Goal: Entertainment & Leisure: Browse casually

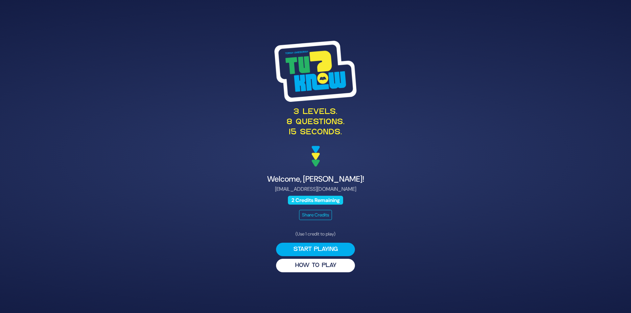
click at [321, 200] on span "2 Credits Remaining" at bounding box center [315, 200] width 55 height 9
click at [309, 264] on button "HOW TO PLAY" at bounding box center [315, 265] width 79 height 13
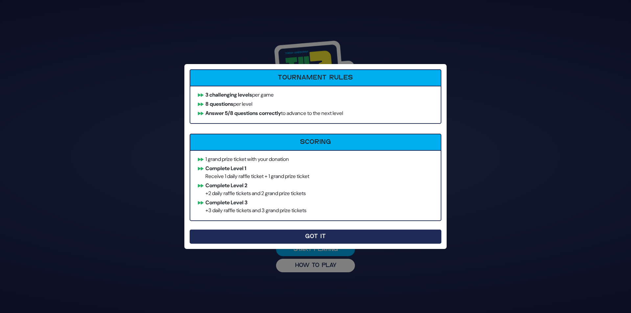
click at [332, 236] on button "Got It" at bounding box center [316, 237] width 252 height 14
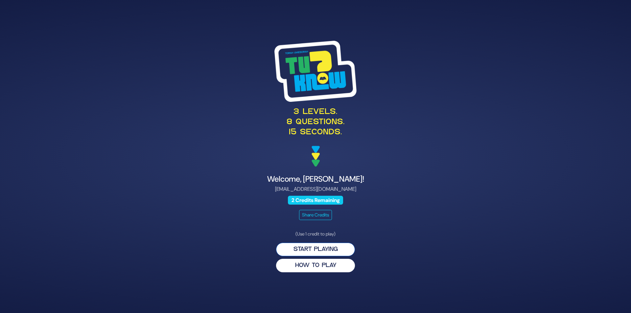
click at [326, 251] on button "Start Playing" at bounding box center [315, 249] width 79 height 13
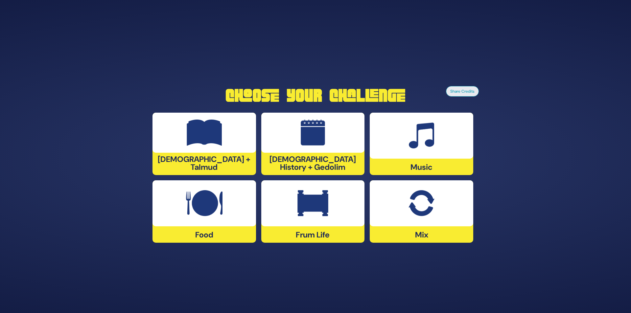
click at [408, 140] on div at bounding box center [420, 136] width 103 height 46
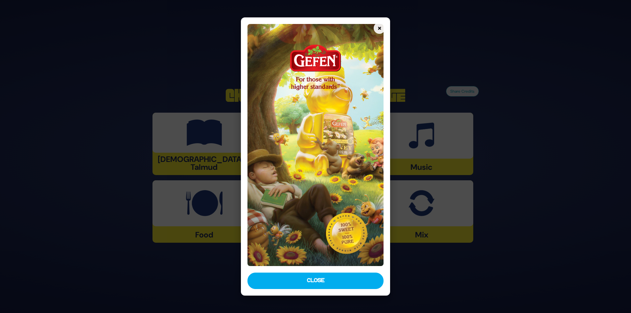
drag, startPoint x: 291, startPoint y: 282, endPoint x: 293, endPoint y: 273, distance: 9.7
click at [292, 278] on button "Close" at bounding box center [315, 281] width 136 height 16
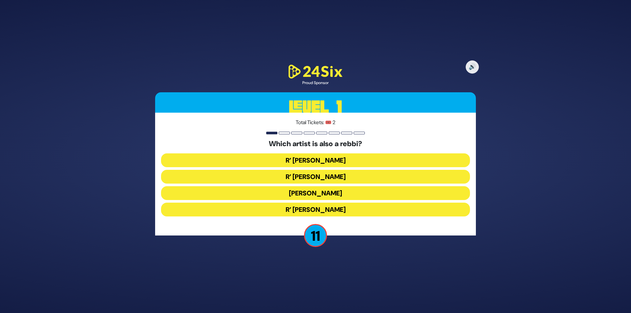
click at [323, 209] on button "R’ Baruch Levine" at bounding box center [315, 210] width 309 height 14
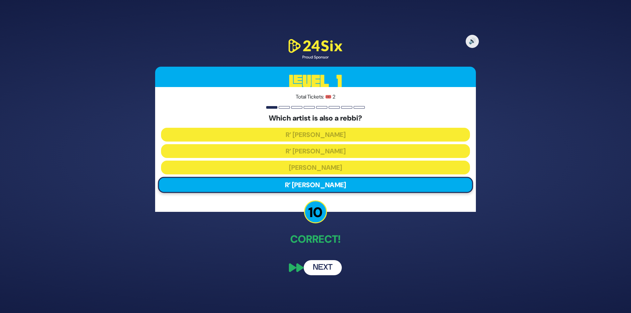
click at [310, 269] on button "Next" at bounding box center [322, 267] width 38 height 15
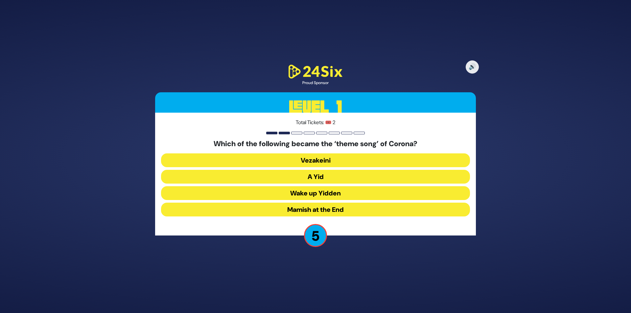
click at [318, 174] on button "A Yid" at bounding box center [315, 177] width 309 height 14
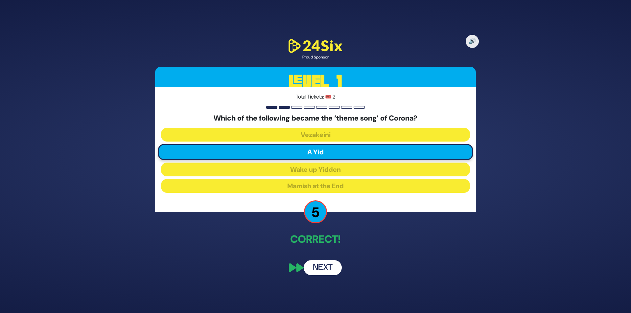
drag, startPoint x: 326, startPoint y: 265, endPoint x: 323, endPoint y: 264, distance: 3.8
click at [324, 265] on button "Next" at bounding box center [322, 267] width 38 height 15
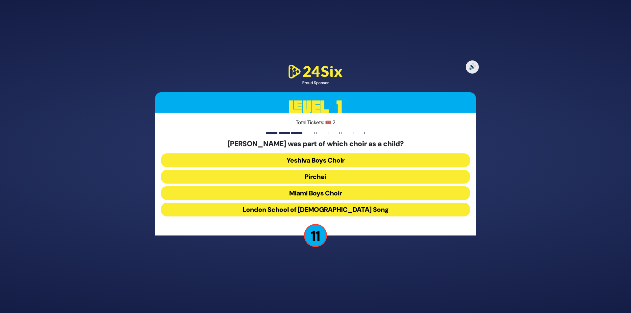
click at [319, 193] on button "Miami Boys Choir" at bounding box center [315, 193] width 309 height 14
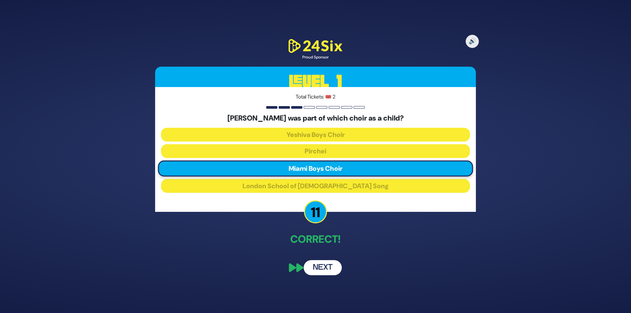
click at [323, 267] on button "Next" at bounding box center [322, 267] width 38 height 15
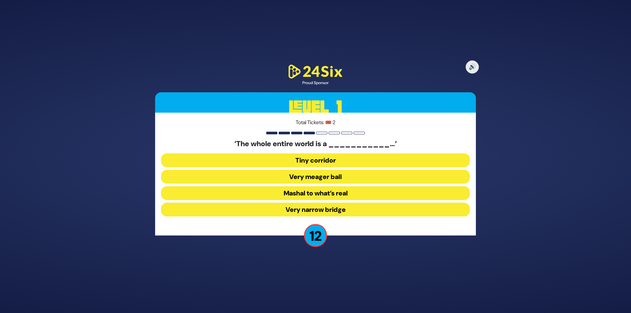
click at [330, 209] on button "Very narrow bridge" at bounding box center [315, 210] width 309 height 14
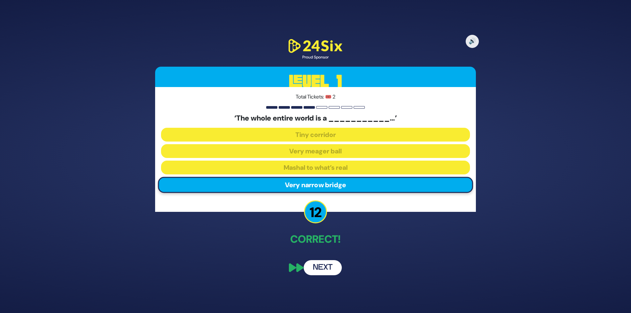
click at [329, 267] on button "Next" at bounding box center [322, 267] width 38 height 15
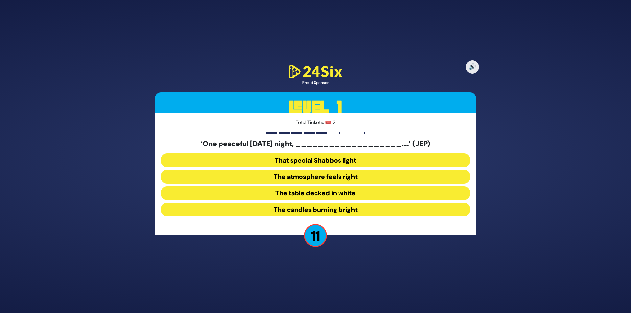
click at [332, 193] on button "The table decked in white" at bounding box center [315, 193] width 309 height 14
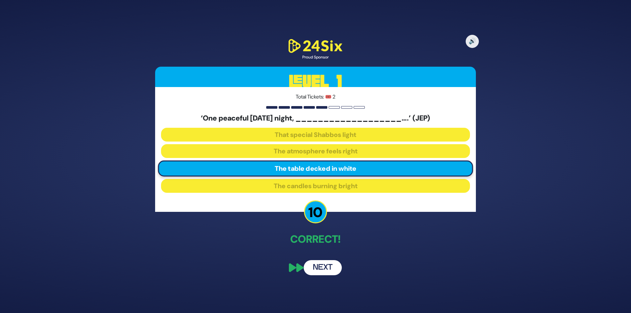
click at [326, 263] on button "Next" at bounding box center [322, 267] width 38 height 15
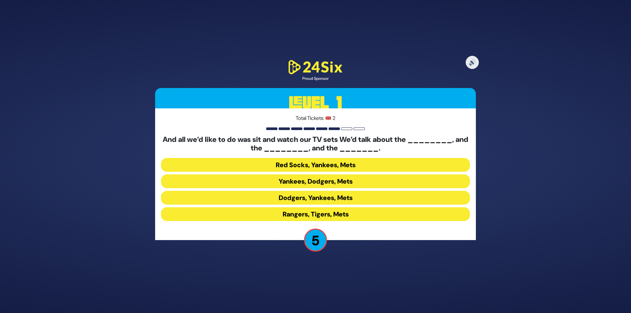
click at [339, 182] on button "Yankees, Dodgers, Mets" at bounding box center [315, 181] width 309 height 14
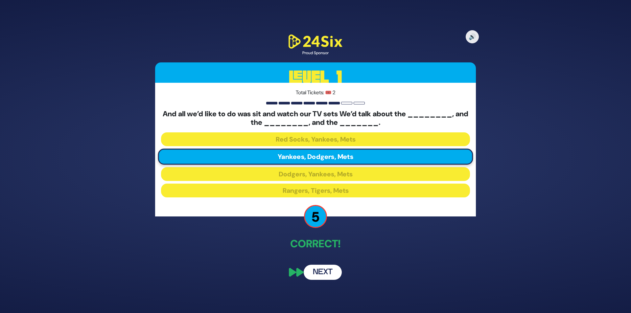
click at [319, 270] on button "Next" at bounding box center [322, 272] width 38 height 15
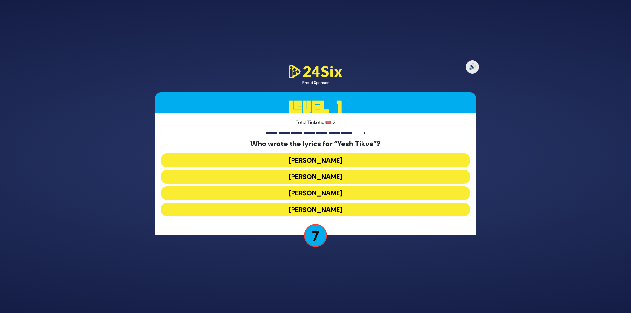
click at [325, 177] on button "Miriam Israeli" at bounding box center [315, 177] width 309 height 14
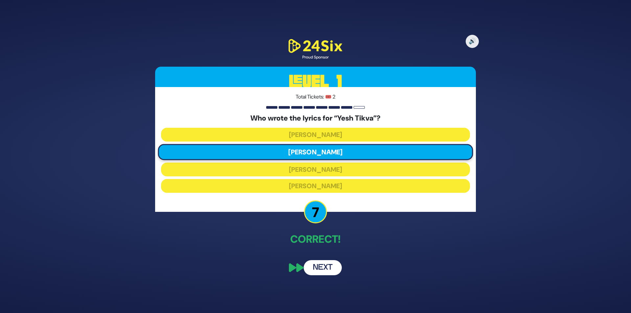
click at [322, 270] on button "Next" at bounding box center [322, 267] width 38 height 15
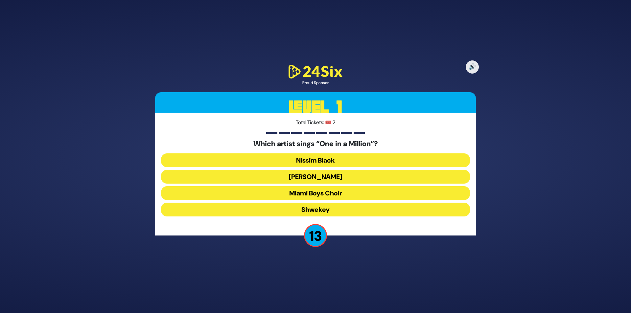
click at [327, 178] on button "Mordechai Shapiro" at bounding box center [315, 177] width 309 height 14
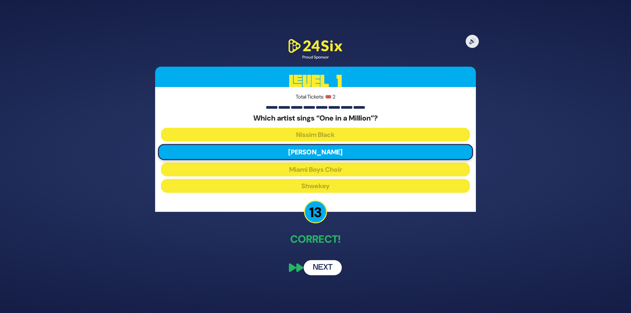
click at [323, 264] on button "Next" at bounding box center [322, 267] width 38 height 15
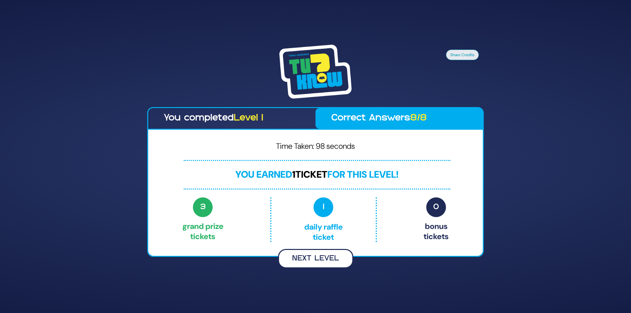
click at [311, 258] on button "Next Level" at bounding box center [315, 258] width 75 height 19
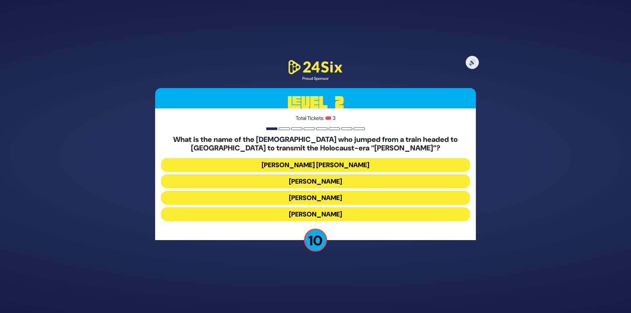
click at [325, 179] on button "Mordechai Fastag" at bounding box center [315, 181] width 309 height 14
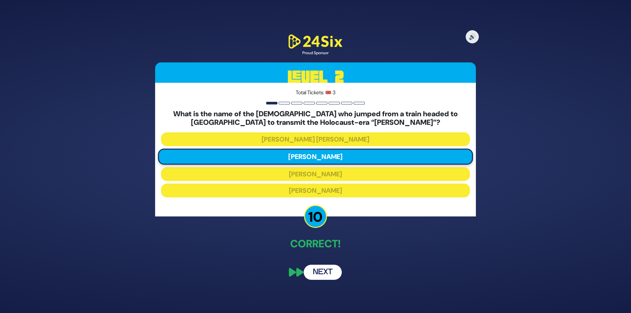
click at [316, 275] on button "Next" at bounding box center [322, 272] width 38 height 15
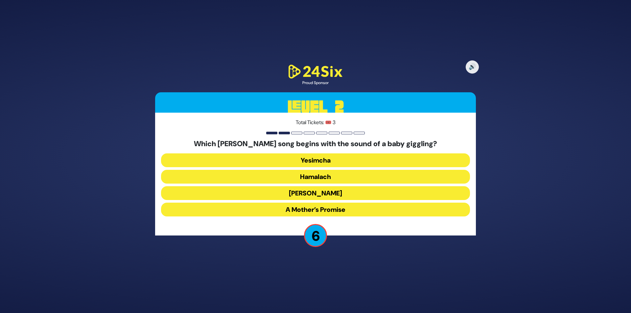
click at [322, 192] on button "Zeh Hakatan" at bounding box center [315, 193] width 309 height 14
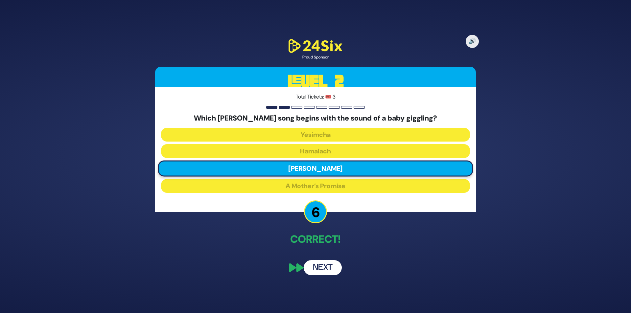
click at [325, 262] on button "Next" at bounding box center [322, 267] width 38 height 15
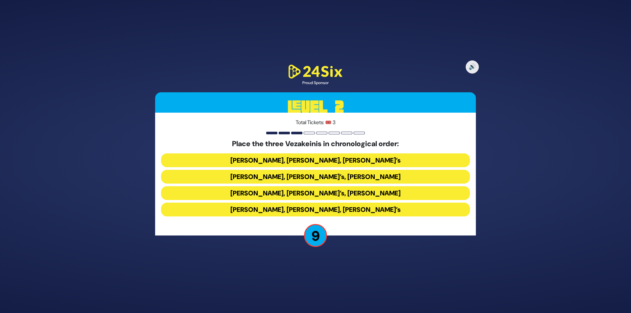
click at [299, 208] on button "Avraham Fried’s, Baruch Levine’s, Bonei Olam’s" at bounding box center [315, 210] width 309 height 14
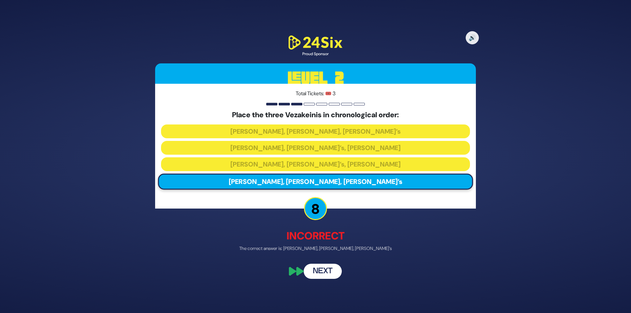
click at [328, 270] on button "Next" at bounding box center [322, 271] width 38 height 15
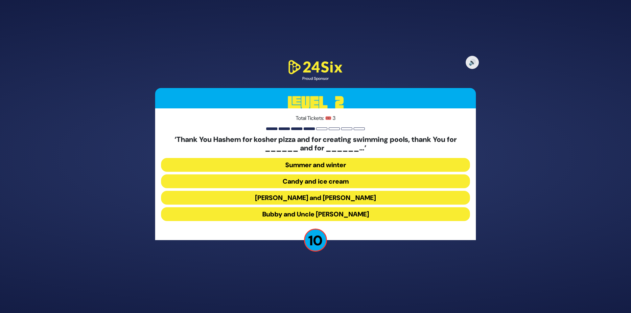
click at [321, 197] on button "Latkes and Paskesz" at bounding box center [315, 198] width 309 height 14
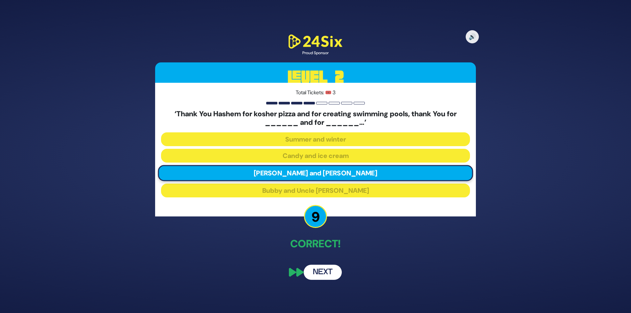
click at [323, 273] on button "Next" at bounding box center [322, 272] width 38 height 15
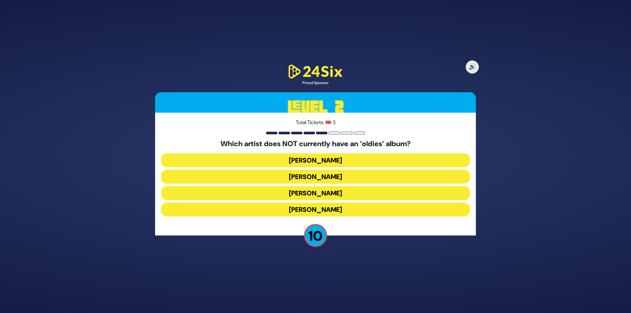
click at [329, 210] on button "Moshe Tischler" at bounding box center [315, 210] width 309 height 14
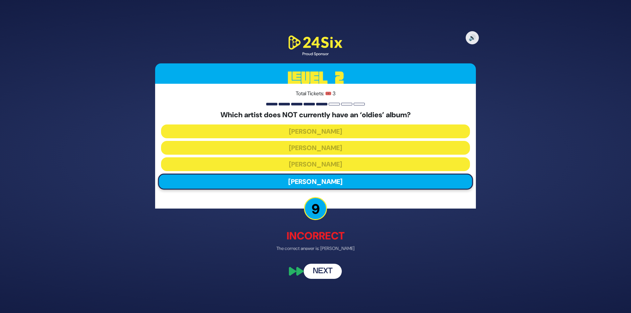
click at [324, 273] on button "Next" at bounding box center [322, 271] width 38 height 15
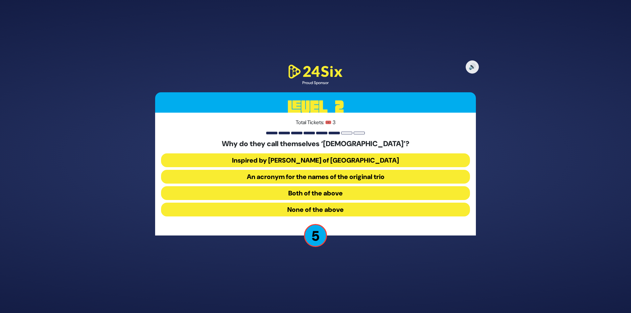
click at [325, 209] on button "None of the above" at bounding box center [315, 210] width 309 height 14
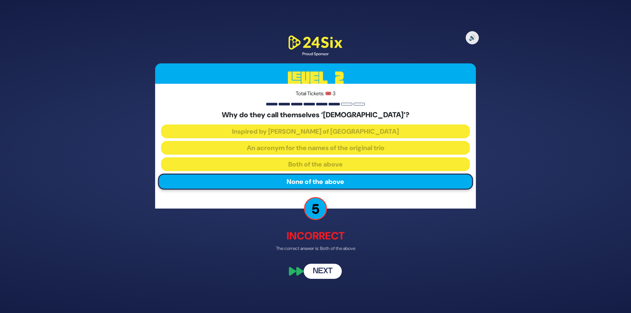
click at [328, 274] on button "Next" at bounding box center [322, 271] width 38 height 15
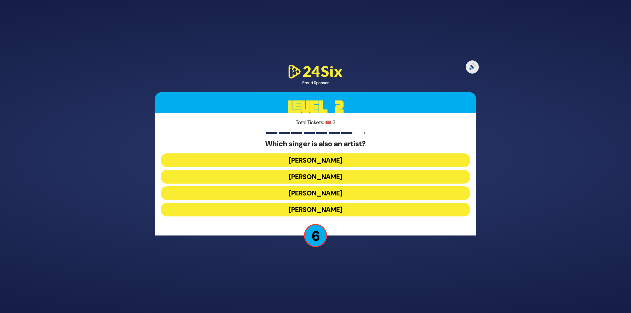
click at [325, 176] on button "Ishay Ribo" at bounding box center [315, 177] width 309 height 14
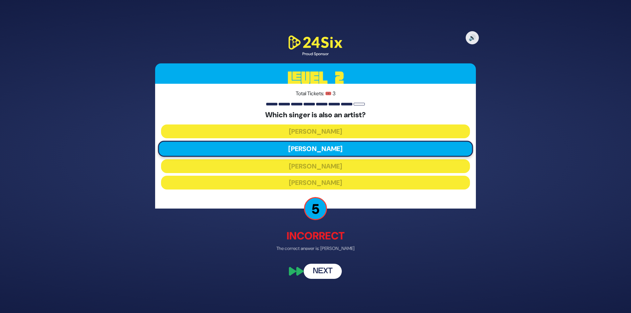
click at [322, 274] on button "Next" at bounding box center [322, 271] width 38 height 15
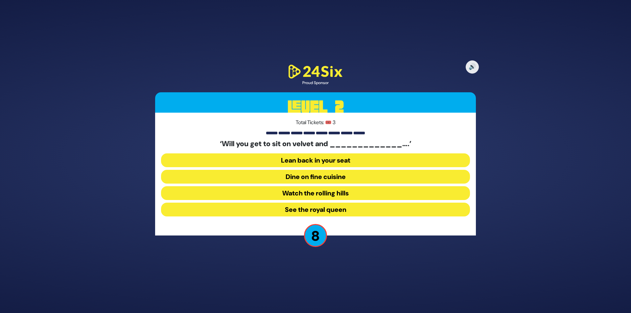
click at [330, 160] on button "Lean back in your seat" at bounding box center [315, 160] width 309 height 14
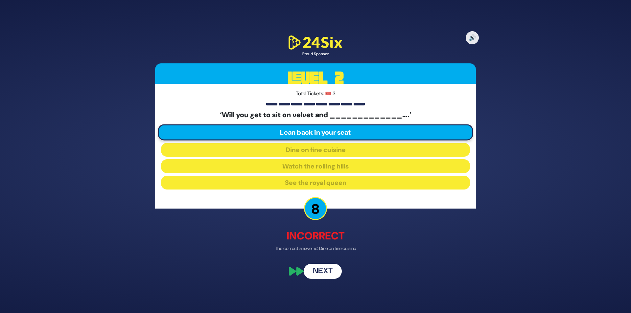
click at [330, 272] on button "Next" at bounding box center [322, 271] width 38 height 15
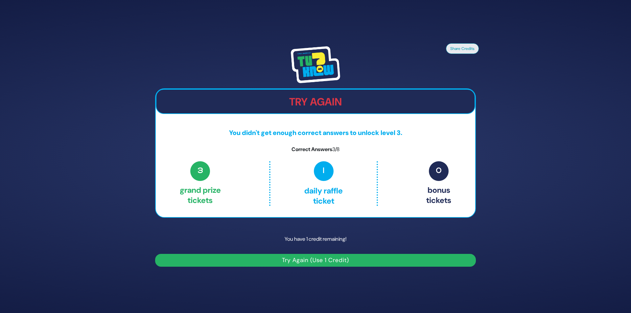
click at [376, 231] on p "You have 1 credit remaining!" at bounding box center [315, 239] width 321 height 19
click at [378, 101] on h2 "Try Again" at bounding box center [315, 102] width 318 height 12
click at [446, 218] on div "Try Again You didn't get enough correct answers to unlock level 3. Correct Answ…" at bounding box center [315, 153] width 321 height 130
click at [398, 113] on div "Try Again" at bounding box center [315, 101] width 319 height 25
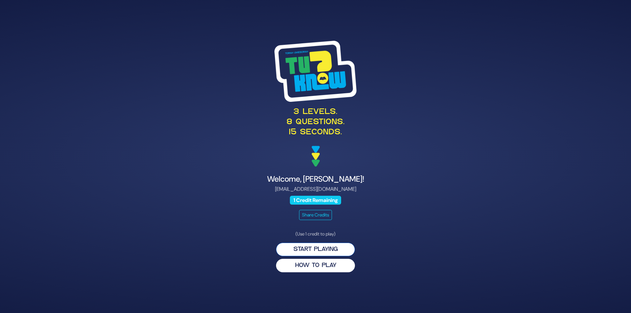
click at [326, 248] on button "Start Playing" at bounding box center [315, 249] width 79 height 13
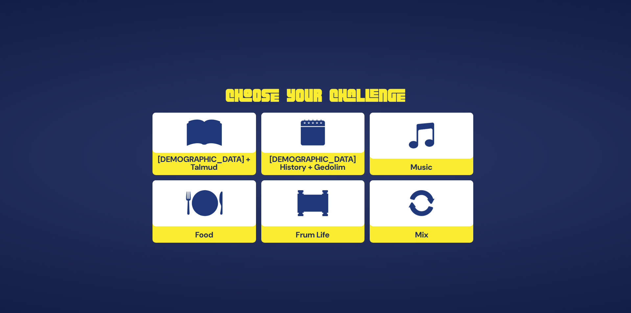
click at [421, 144] on img at bounding box center [421, 136] width 25 height 26
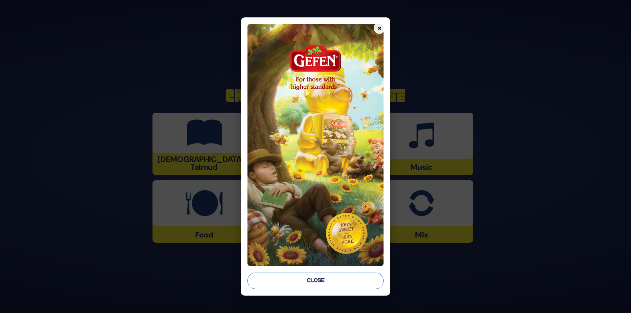
click at [312, 280] on button "Close" at bounding box center [315, 281] width 136 height 16
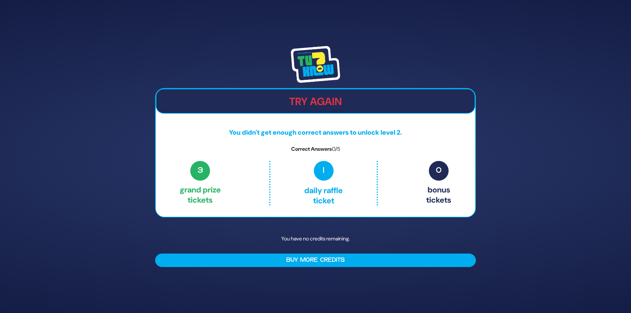
click at [208, 177] on span "3" at bounding box center [200, 171] width 20 height 20
drag, startPoint x: 315, startPoint y: 235, endPoint x: 314, endPoint y: 240, distance: 5.3
click at [315, 237] on p "You have no credits remaining." at bounding box center [315, 238] width 321 height 19
click at [241, 178] on div "3 Grand Prize tickets 1 Daily Raffle ticket 0 Bonus tickets" at bounding box center [315, 183] width 271 height 45
click at [342, 179] on p "1 Daily Raffle ticket" at bounding box center [323, 183] width 78 height 45
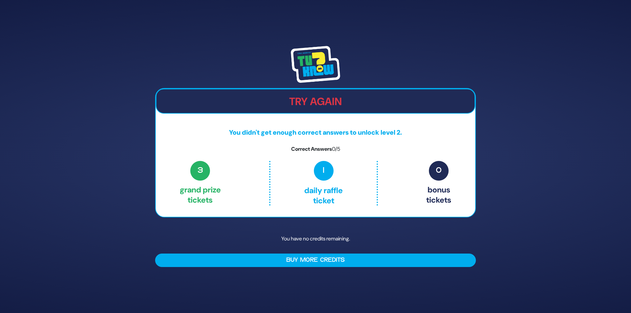
click at [420, 189] on div "3 Grand Prize tickets 1 Daily Raffle ticket 0 Bonus tickets" at bounding box center [315, 183] width 271 height 45
click at [200, 198] on p "3 Grand Prize tickets" at bounding box center [200, 183] width 41 height 45
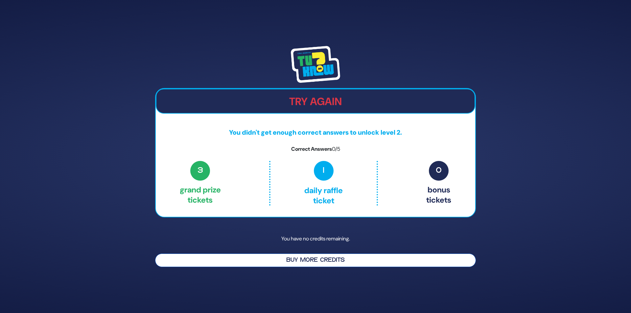
click at [282, 260] on button "Buy More Credits" at bounding box center [315, 260] width 321 height 13
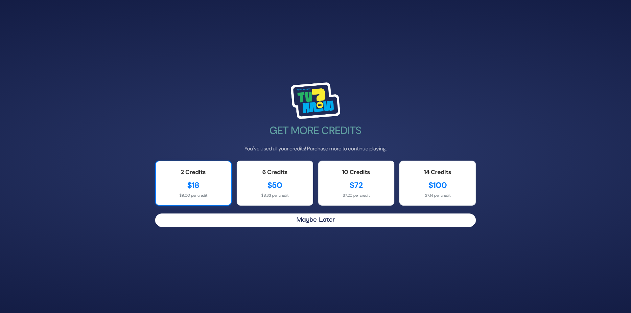
click at [195, 183] on div "$18" at bounding box center [193, 185] width 62 height 12
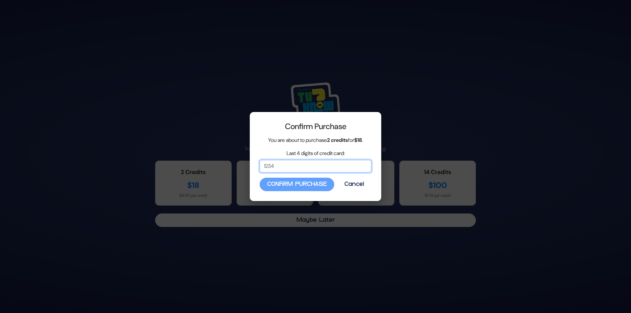
click at [281, 167] on input "Last 4 digits of credit card:" at bounding box center [315, 166] width 112 height 12
type input "4266"
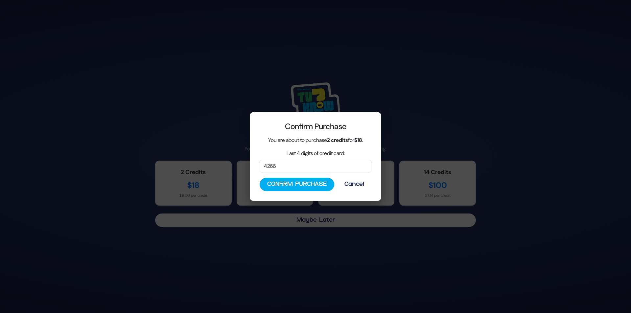
click at [370, 38] on div "Confirm Purchase You are about to purchase 2 credits for $18 . Last 4 digits of…" at bounding box center [315, 156] width 631 height 313
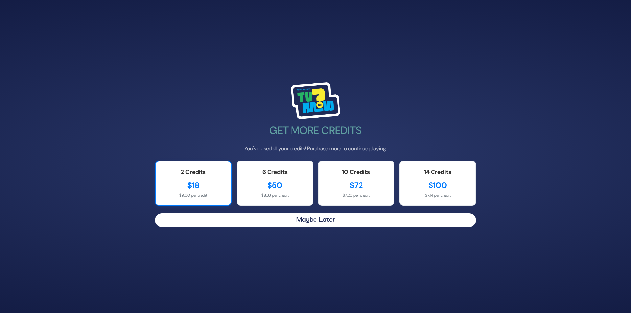
click at [205, 191] on div "$18" at bounding box center [193, 185] width 62 height 12
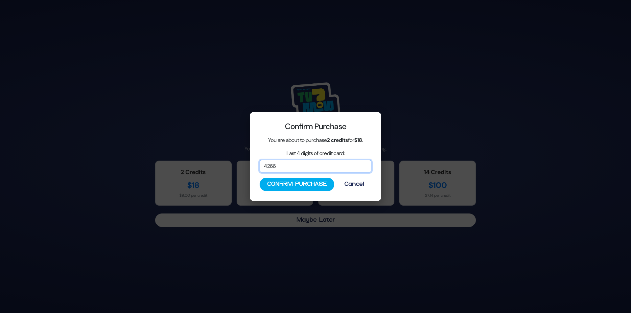
click at [287, 163] on input "4266" at bounding box center [315, 166] width 112 height 12
click at [295, 164] on input "4266" at bounding box center [315, 166] width 112 height 12
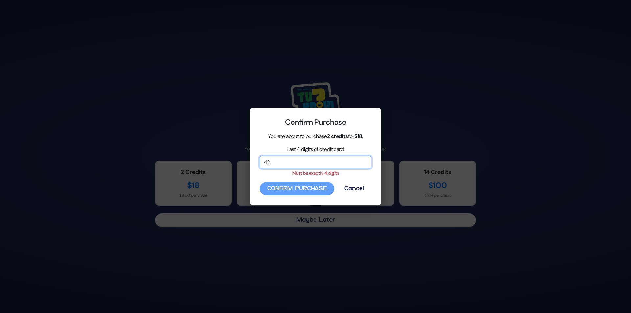
type input "4"
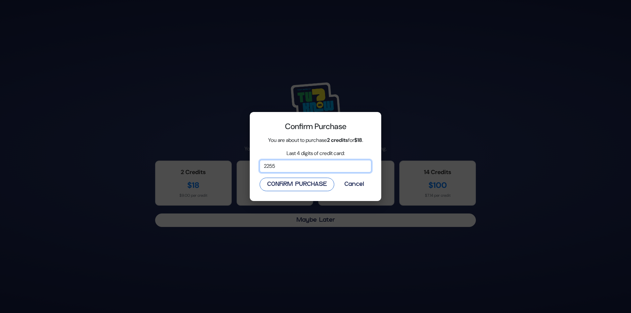
type input "2255"
click at [275, 185] on button "Confirm Purchase" at bounding box center [296, 184] width 75 height 13
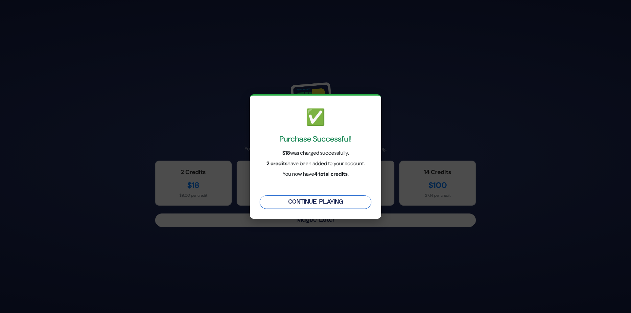
click at [305, 200] on button "Continue Playing" at bounding box center [315, 201] width 112 height 13
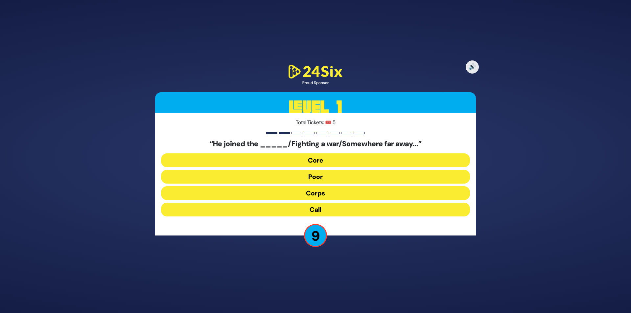
click at [320, 193] on button "Corps" at bounding box center [315, 193] width 309 height 14
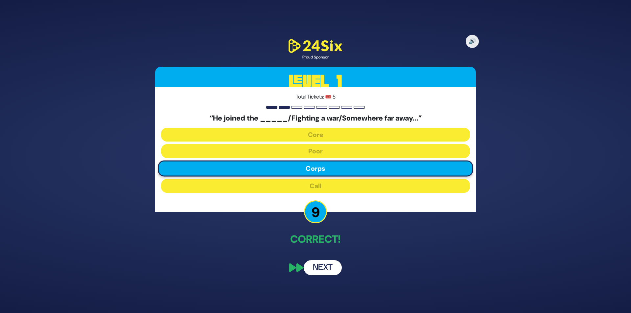
click at [323, 268] on button "Next" at bounding box center [322, 267] width 38 height 15
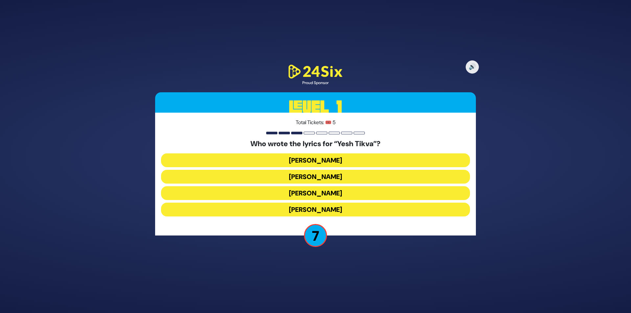
click at [333, 177] on button "Miriam Israeli" at bounding box center [315, 177] width 309 height 14
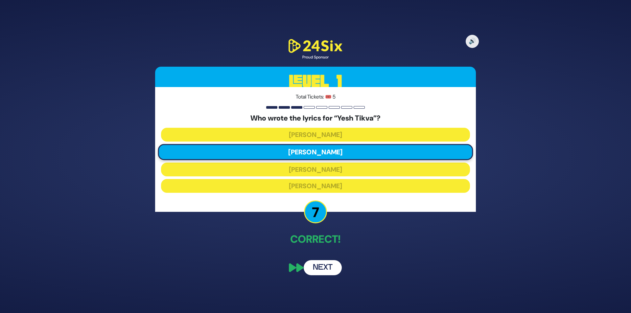
click at [331, 266] on button "Next" at bounding box center [322, 267] width 38 height 15
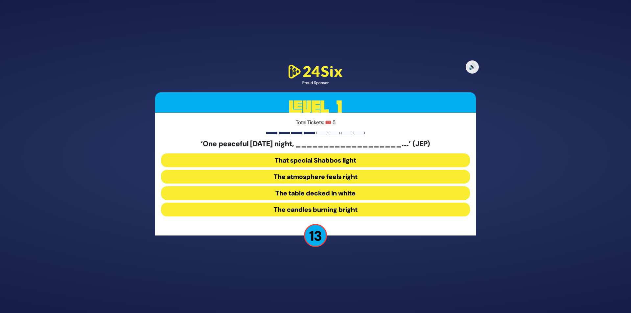
click at [337, 194] on button "The table decked in white" at bounding box center [315, 193] width 309 height 14
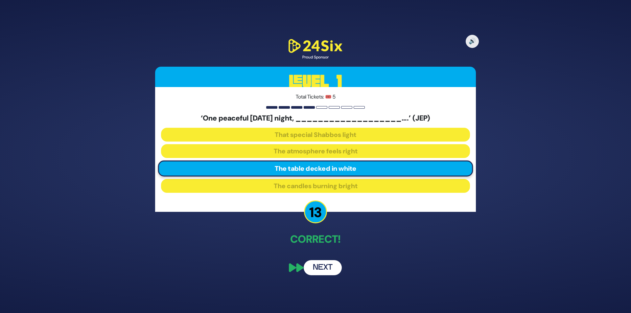
click at [329, 268] on button "Next" at bounding box center [322, 267] width 38 height 15
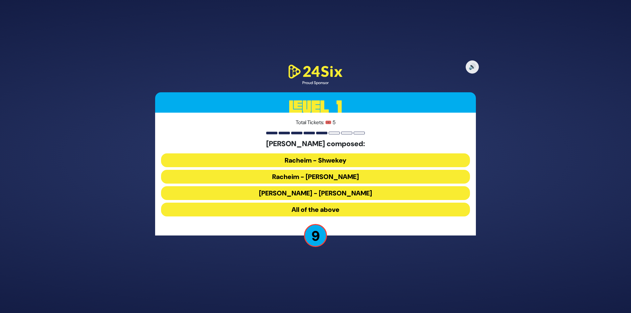
click at [335, 212] on button "All of the above" at bounding box center [315, 210] width 309 height 14
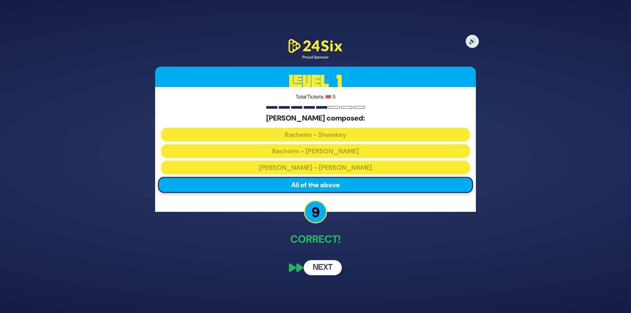
click at [328, 267] on button "Next" at bounding box center [322, 267] width 38 height 15
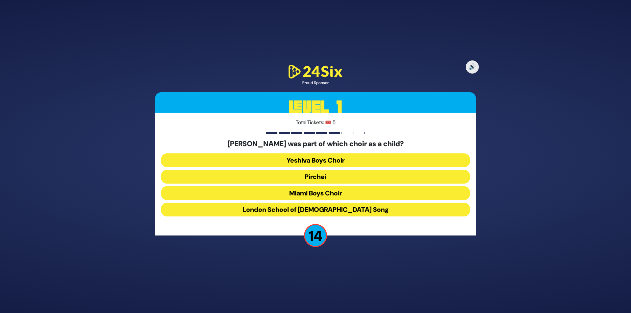
click at [323, 196] on button "Miami Boys Choir" at bounding box center [315, 193] width 309 height 14
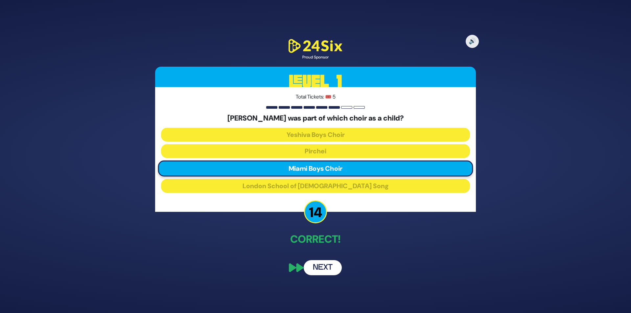
click at [323, 264] on button "Next" at bounding box center [322, 267] width 38 height 15
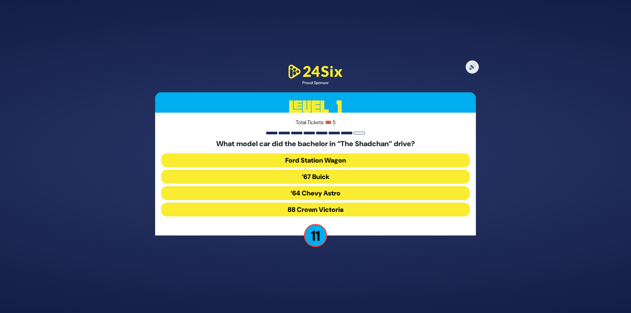
click at [326, 177] on button "‘67 Buick" at bounding box center [315, 177] width 309 height 14
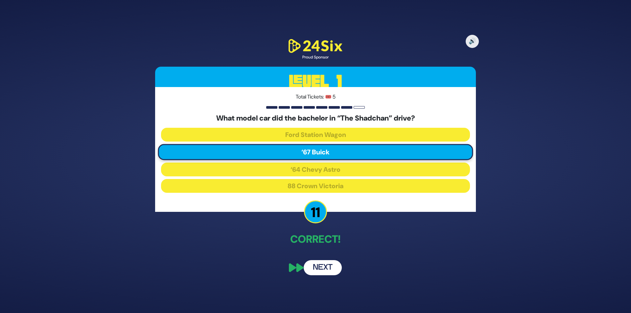
click at [327, 255] on div "🔊 Proud Sponsor Level 1 Total Tickets: 🎟️ 5 What model car did the bachelor in …" at bounding box center [315, 157] width 336 height 254
click at [327, 264] on button "Next" at bounding box center [322, 267] width 38 height 15
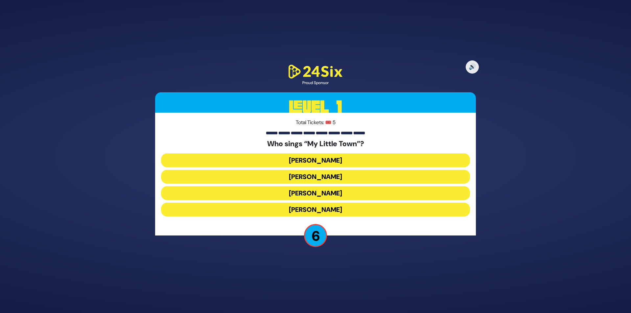
click at [327, 194] on button "Shulem Lemmer" at bounding box center [315, 193] width 309 height 14
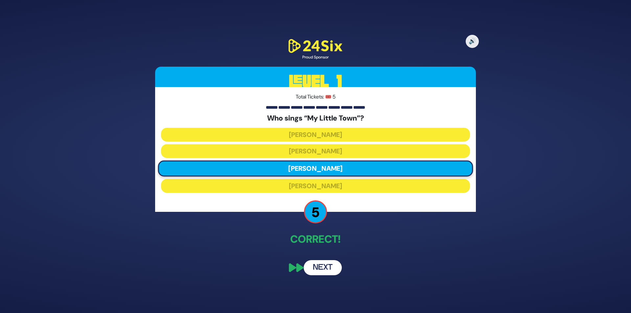
click at [326, 269] on button "Next" at bounding box center [322, 267] width 38 height 15
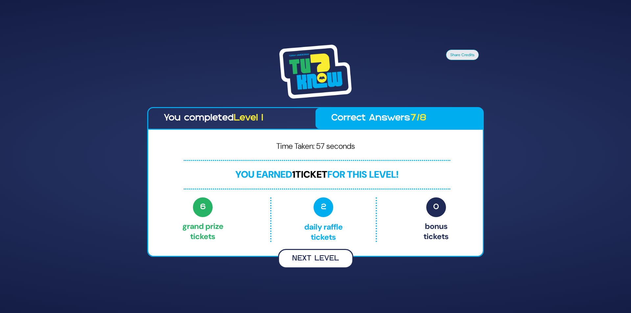
click at [319, 257] on button "Next Level" at bounding box center [315, 258] width 75 height 19
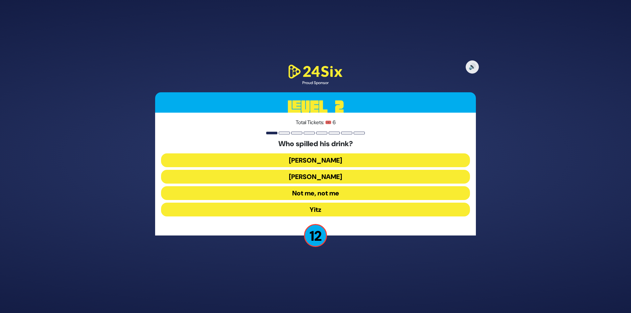
click at [325, 161] on button "Asher Zelig" at bounding box center [315, 160] width 309 height 14
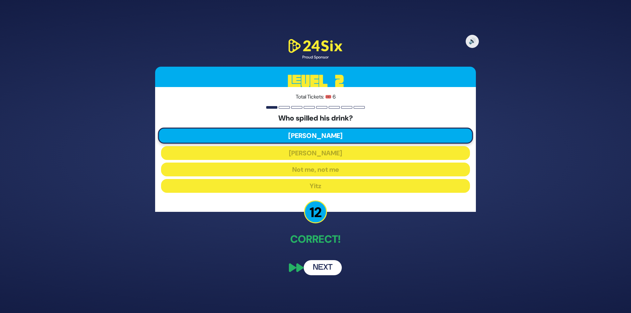
click at [328, 266] on button "Next" at bounding box center [322, 267] width 38 height 15
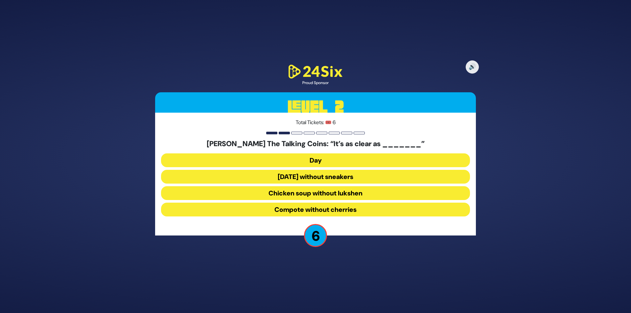
click at [334, 193] on button "Chicken soup without lukshen" at bounding box center [315, 193] width 309 height 14
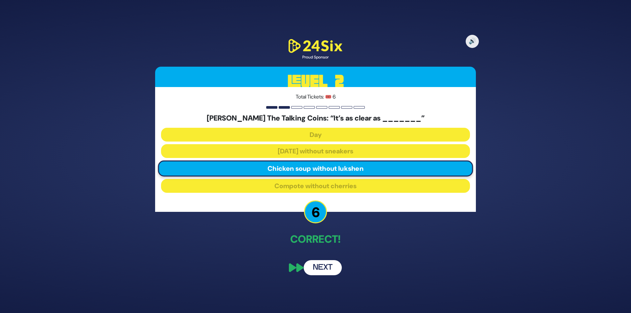
click at [325, 272] on button "Next" at bounding box center [322, 267] width 38 height 15
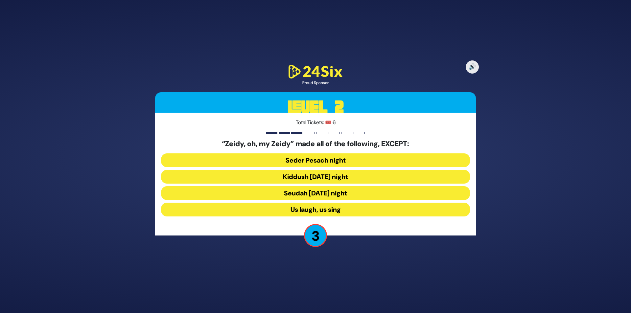
click at [307, 194] on button "Seudah Friday night" at bounding box center [315, 193] width 309 height 14
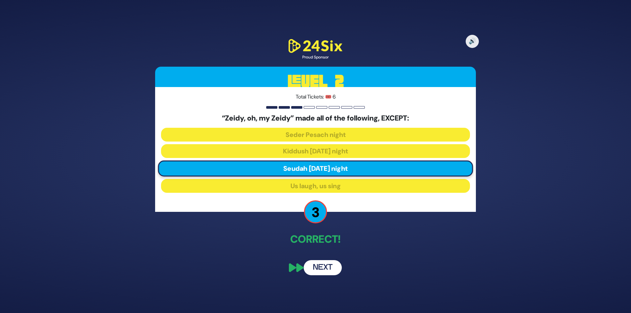
click at [327, 263] on button "Next" at bounding box center [322, 267] width 38 height 15
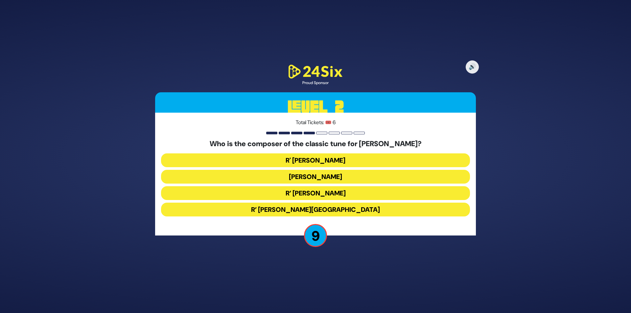
click at [323, 209] on button "R’ Shmuel Brazil" at bounding box center [315, 210] width 309 height 14
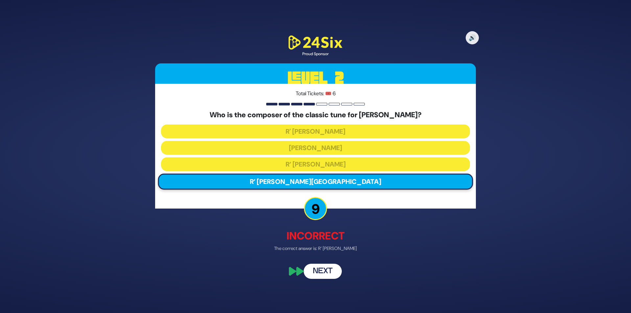
click at [322, 271] on button "Next" at bounding box center [322, 271] width 38 height 15
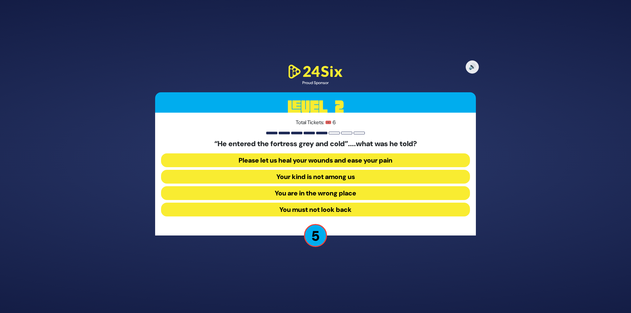
click at [343, 176] on button "Your kind is not among us" at bounding box center [315, 177] width 309 height 14
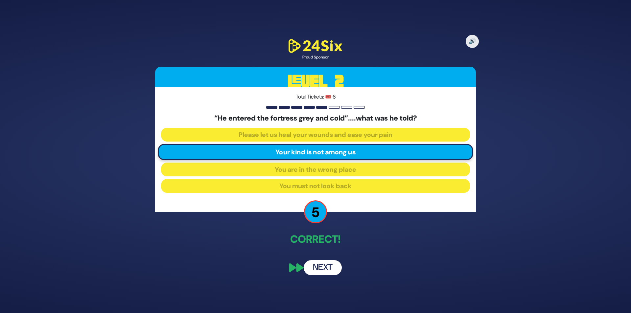
click at [326, 267] on button "Next" at bounding box center [322, 267] width 38 height 15
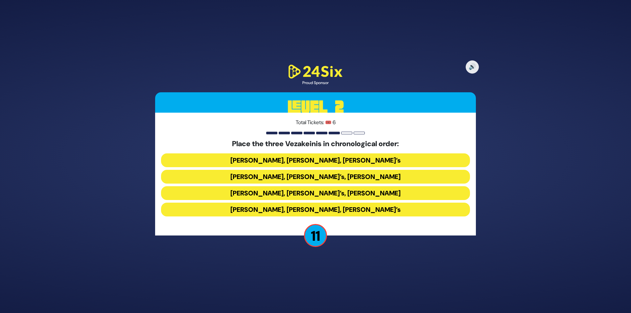
click at [320, 158] on button "Baruch Levine’s, Avraham Fried’s, Bonei Olam’s" at bounding box center [315, 160] width 309 height 14
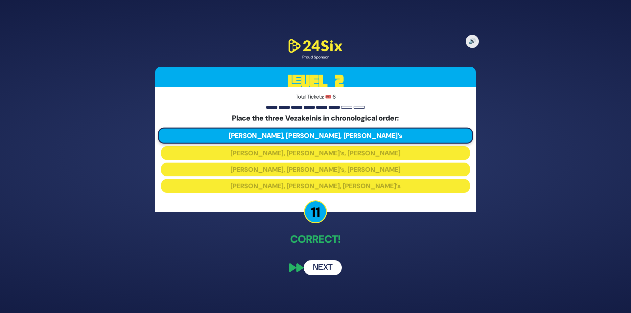
click at [322, 270] on button "Next" at bounding box center [322, 267] width 38 height 15
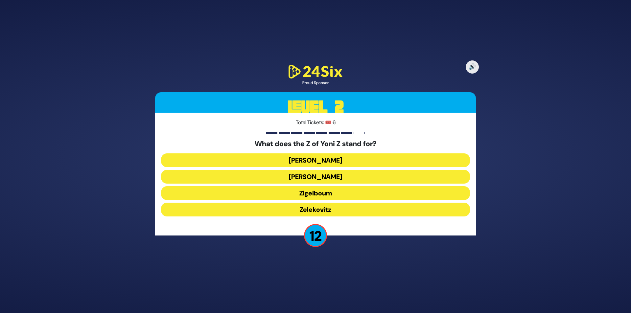
click at [323, 192] on button "Zigelboum" at bounding box center [315, 193] width 309 height 14
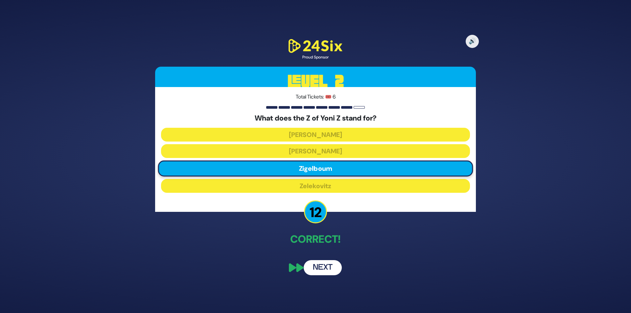
click at [334, 271] on button "Next" at bounding box center [322, 267] width 38 height 15
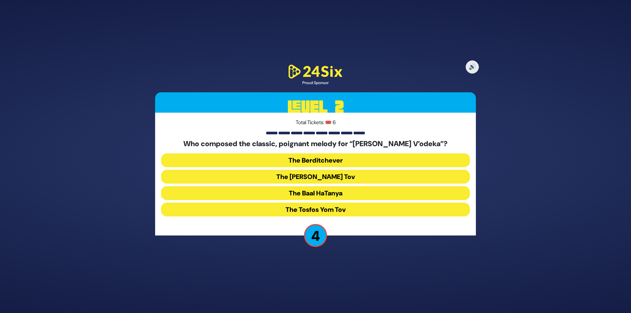
drag, startPoint x: 334, startPoint y: 210, endPoint x: 333, endPoint y: 216, distance: 6.4
click at [334, 210] on button "The Tosfos Yom Tov" at bounding box center [315, 210] width 309 height 14
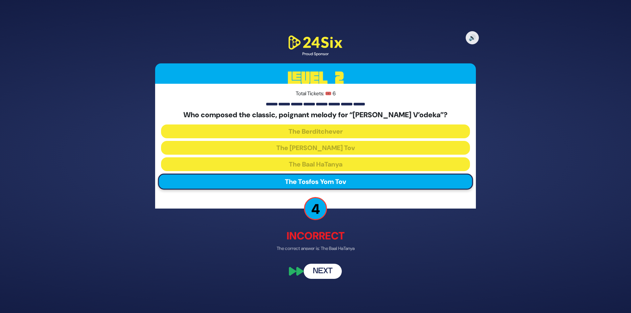
click at [317, 274] on button "Next" at bounding box center [322, 271] width 38 height 15
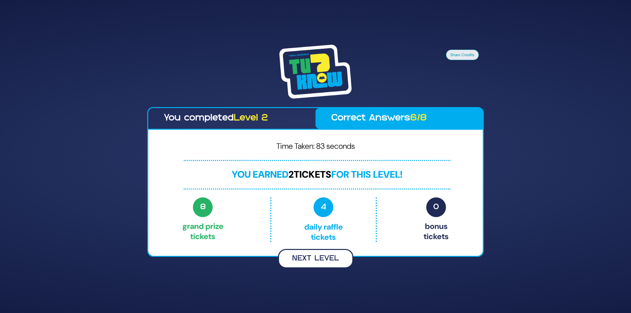
click at [325, 257] on button "Next Level" at bounding box center [315, 258] width 75 height 19
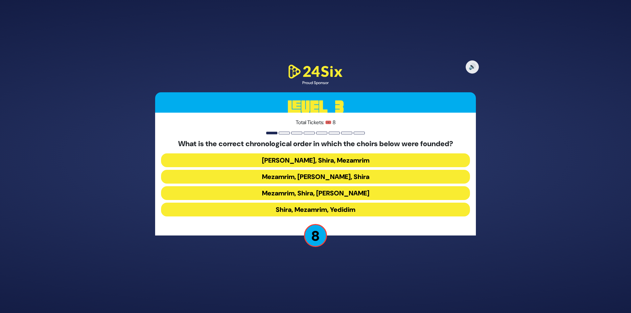
click at [330, 175] on button "Mezamrim, Yedidim, Shira" at bounding box center [315, 177] width 309 height 14
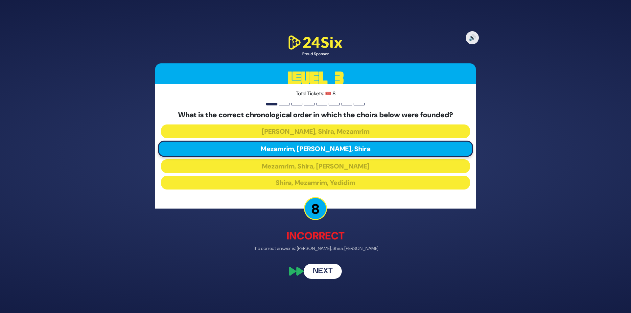
click at [322, 271] on button "Next" at bounding box center [322, 271] width 38 height 15
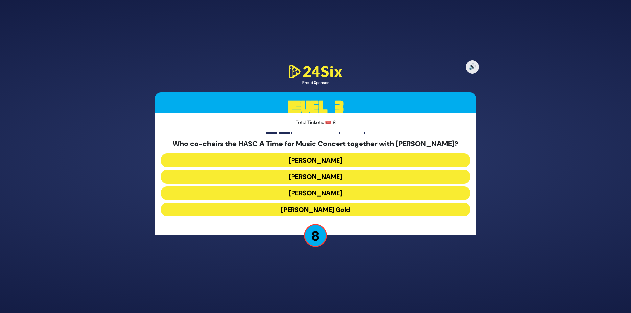
click at [327, 158] on button "Nachum Toker" at bounding box center [315, 160] width 309 height 14
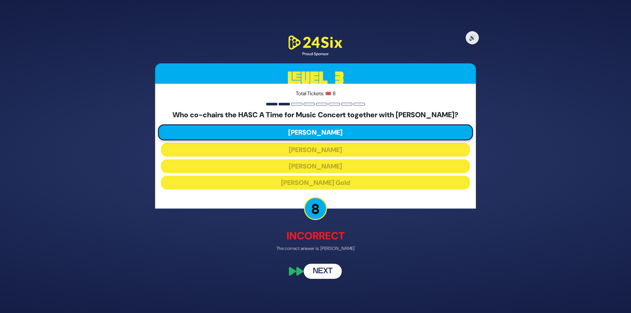
click at [318, 269] on button "Next" at bounding box center [322, 271] width 38 height 15
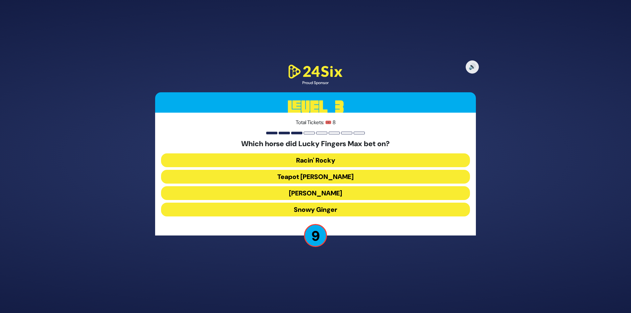
click at [331, 160] on button "Racin' Rocky" at bounding box center [315, 160] width 309 height 14
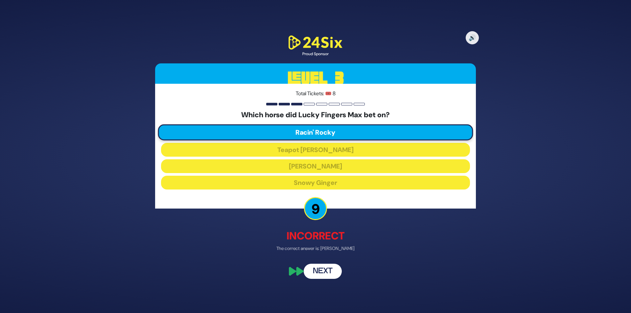
click at [324, 268] on button "Next" at bounding box center [322, 271] width 38 height 15
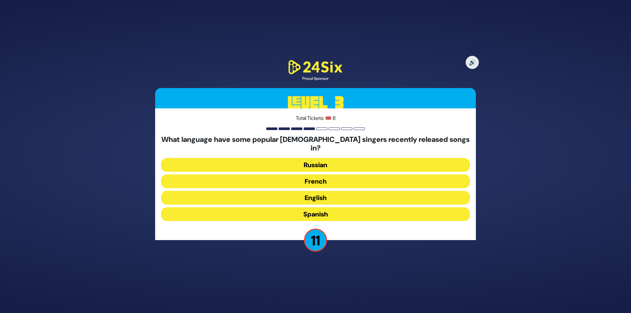
click at [311, 176] on button "French" at bounding box center [315, 181] width 309 height 14
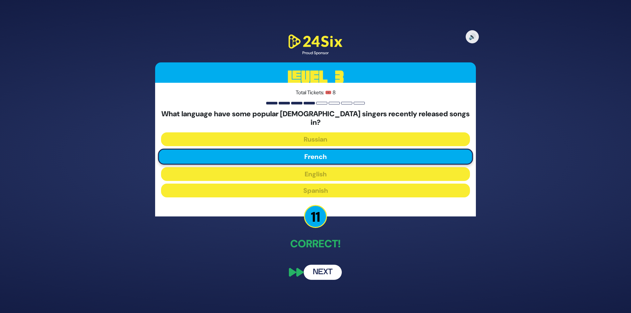
click at [322, 266] on button "Next" at bounding box center [322, 272] width 38 height 15
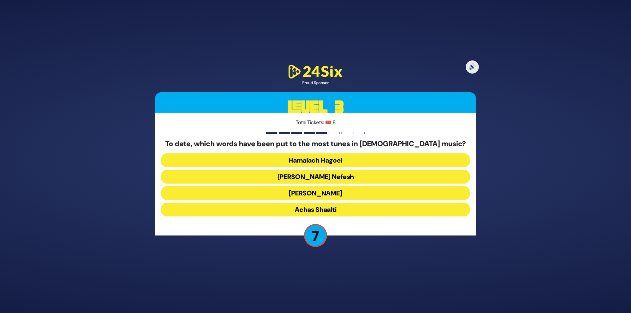
click at [321, 193] on button "Ani Maamin" at bounding box center [315, 193] width 309 height 14
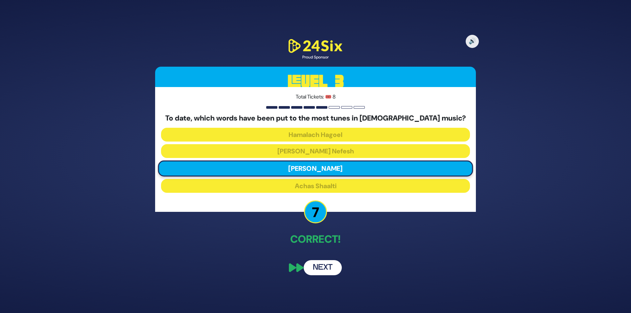
click at [323, 267] on button "Next" at bounding box center [322, 267] width 38 height 15
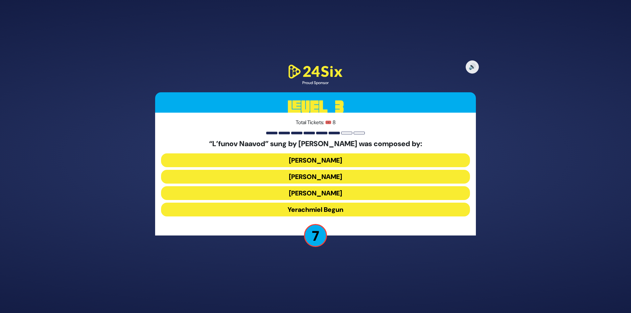
click at [326, 194] on button "Yossi Green" at bounding box center [315, 193] width 309 height 14
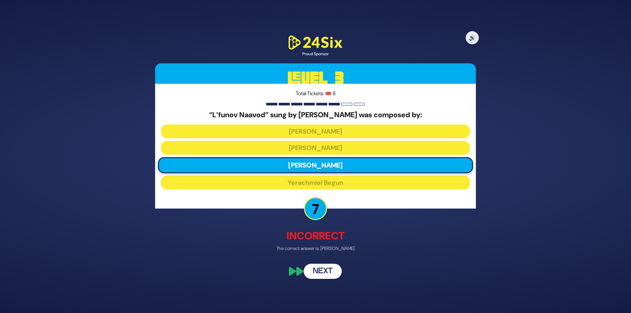
click at [321, 269] on button "Next" at bounding box center [322, 271] width 38 height 15
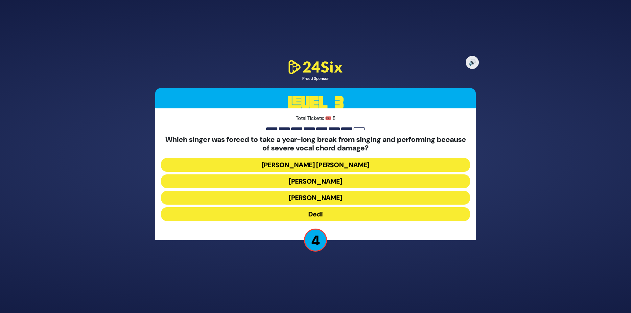
click at [324, 197] on button "[PERSON_NAME]" at bounding box center [315, 198] width 309 height 14
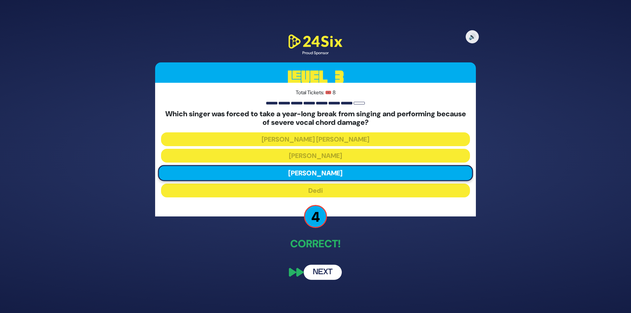
click at [322, 270] on button "Next" at bounding box center [322, 272] width 38 height 15
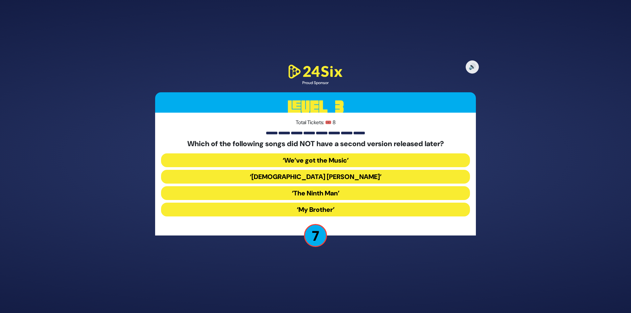
click at [323, 193] on button "‘The Ninth Man’" at bounding box center [315, 193] width 309 height 14
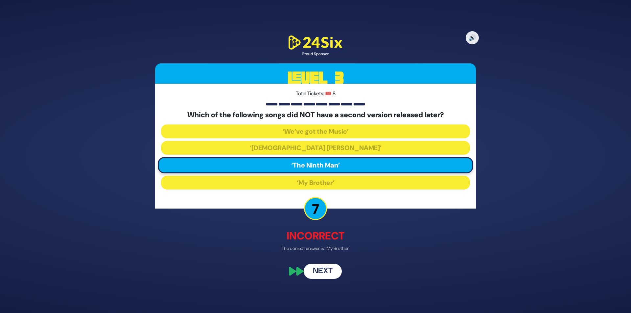
click at [322, 263] on div "🔊 Proud Sponsor Level 3 Total Tickets: 🎟️ 8 Which of the following songs did NO…" at bounding box center [315, 156] width 336 height 260
click at [323, 269] on button "Next" at bounding box center [322, 271] width 38 height 15
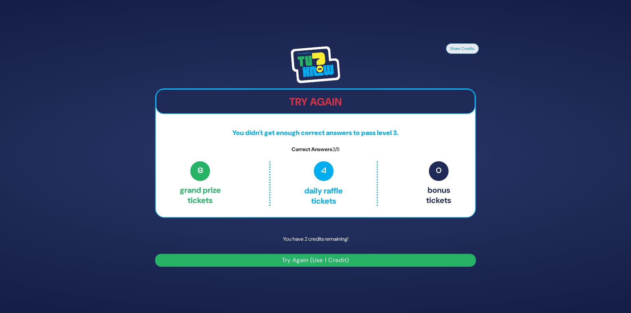
click at [305, 260] on button "Try Again (Use 1 Credit)" at bounding box center [315, 260] width 321 height 13
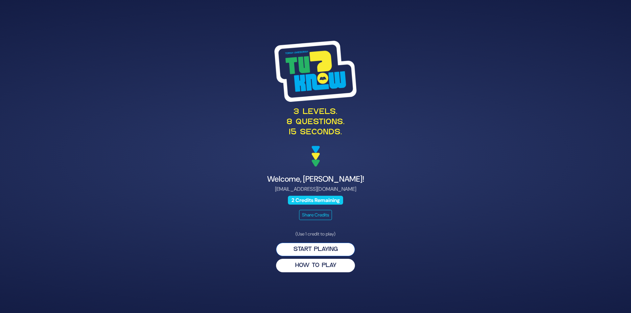
click at [314, 250] on button "Start Playing" at bounding box center [315, 249] width 79 height 13
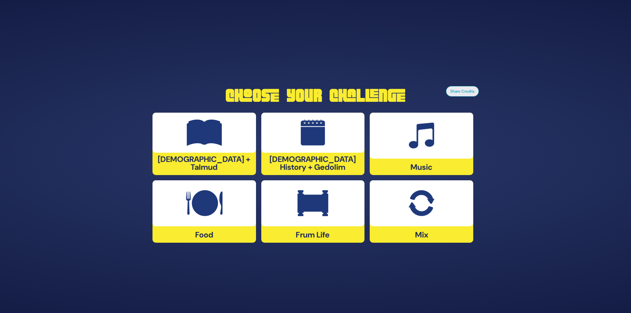
click at [413, 153] on div at bounding box center [420, 136] width 103 height 46
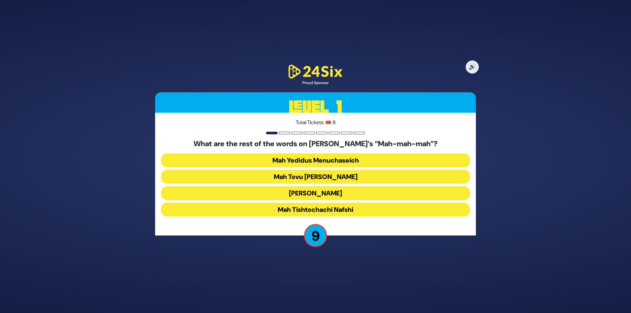
click at [332, 176] on button "Mah Tovu Ohalecha Yaakov" at bounding box center [315, 177] width 309 height 14
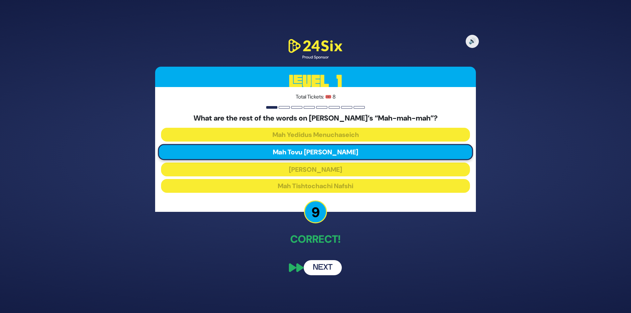
click at [320, 269] on button "Next" at bounding box center [322, 267] width 38 height 15
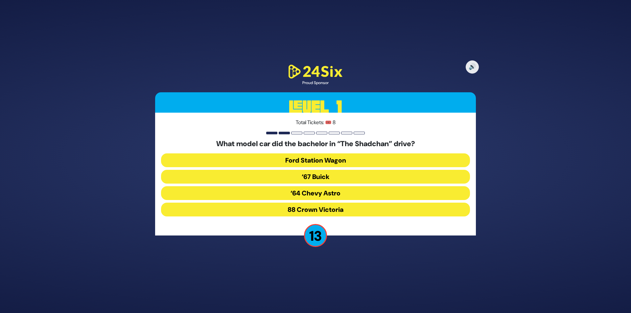
click at [321, 177] on button "‘67 Buick" at bounding box center [315, 177] width 309 height 14
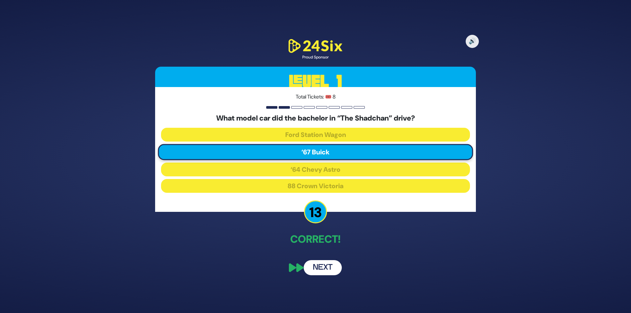
click at [319, 267] on button "Next" at bounding box center [322, 267] width 38 height 15
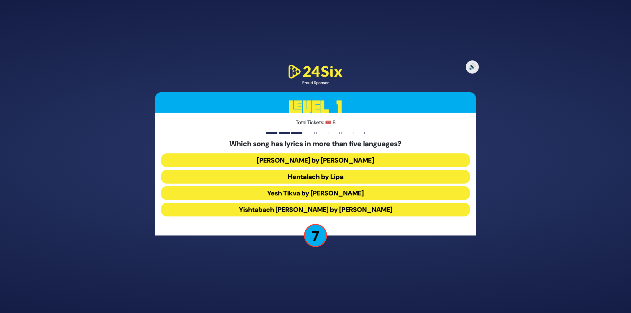
drag, startPoint x: 327, startPoint y: 195, endPoint x: 313, endPoint y: 197, distance: 14.3
click at [325, 195] on button "Yesh Tikva by Benny Friedman" at bounding box center [315, 193] width 309 height 14
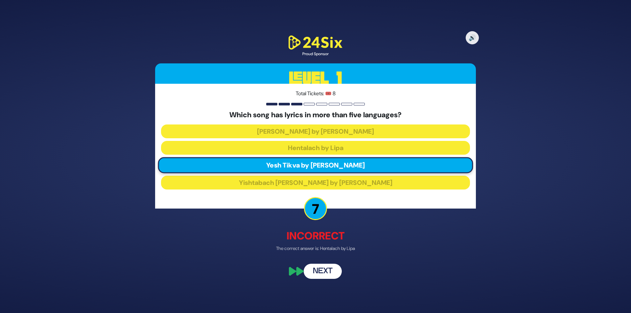
click at [329, 271] on button "Next" at bounding box center [322, 271] width 38 height 15
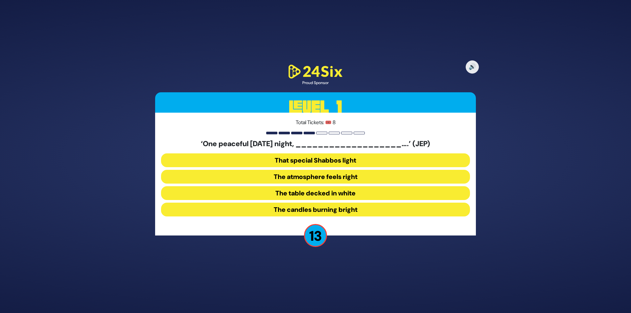
click at [330, 194] on button "The table decked in white" at bounding box center [315, 193] width 309 height 14
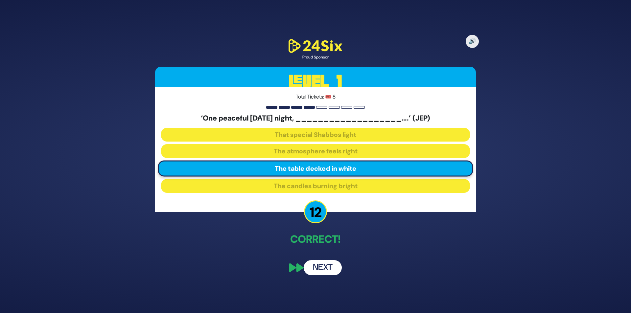
click at [323, 259] on div "🔊 Proud Sponsor Level 1 Total Tickets: 🎟️ 8 ‘One peaceful Friday night, _______…" at bounding box center [315, 157] width 336 height 254
click at [323, 268] on button "Next" at bounding box center [322, 267] width 38 height 15
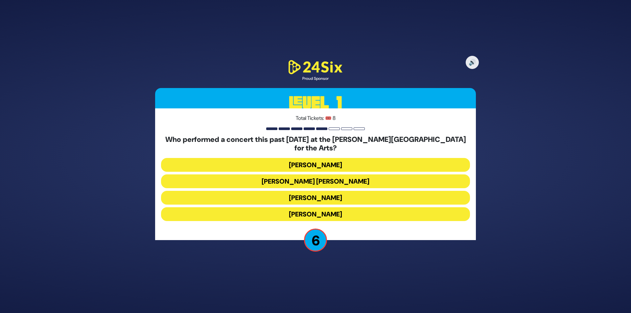
click at [318, 208] on button "Ishay Ribo" at bounding box center [315, 214] width 309 height 14
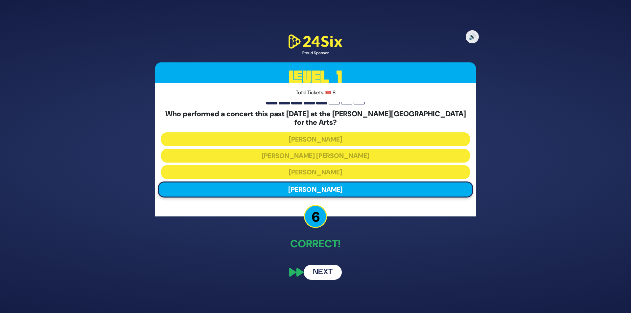
click at [325, 266] on button "Next" at bounding box center [322, 272] width 38 height 15
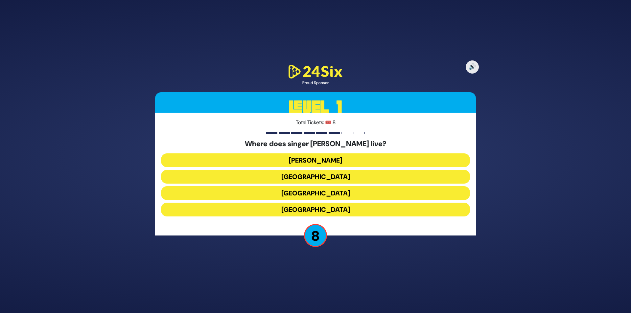
click at [322, 193] on button "Montreal" at bounding box center [315, 193] width 309 height 14
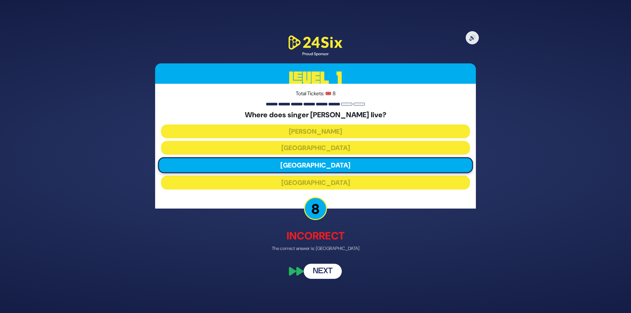
click at [326, 273] on button "Next" at bounding box center [322, 271] width 38 height 15
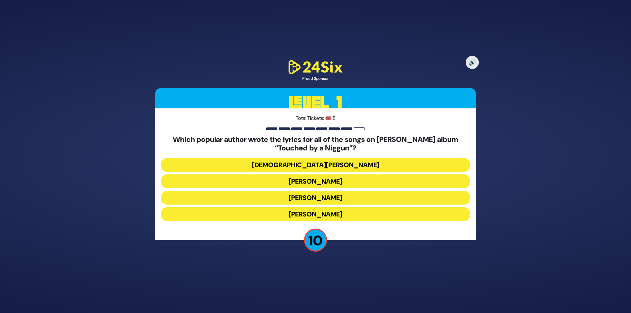
click at [317, 198] on button "Yisroel Besser" at bounding box center [315, 198] width 309 height 14
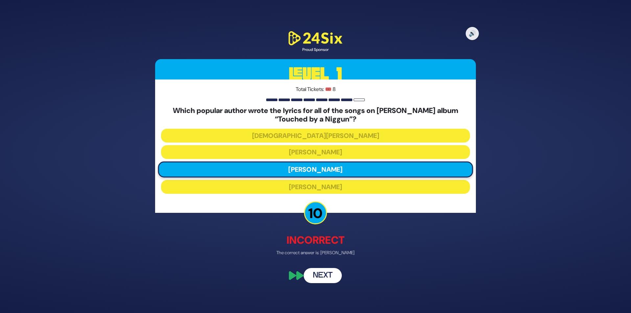
click at [326, 274] on button "Next" at bounding box center [322, 275] width 38 height 15
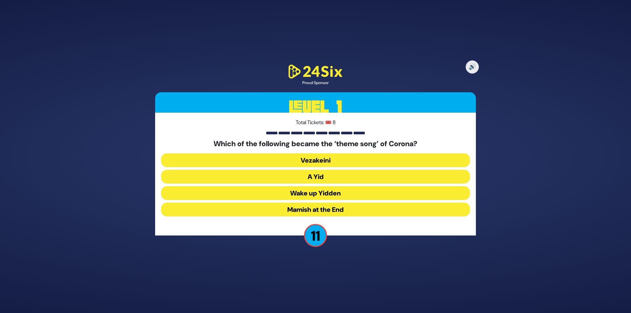
click at [323, 177] on button "A Yid" at bounding box center [315, 177] width 309 height 14
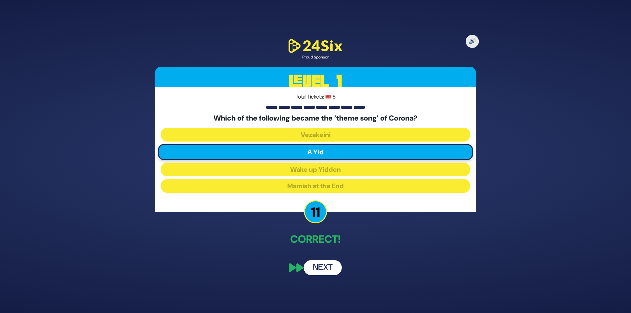
click at [321, 262] on button "Next" at bounding box center [322, 267] width 38 height 15
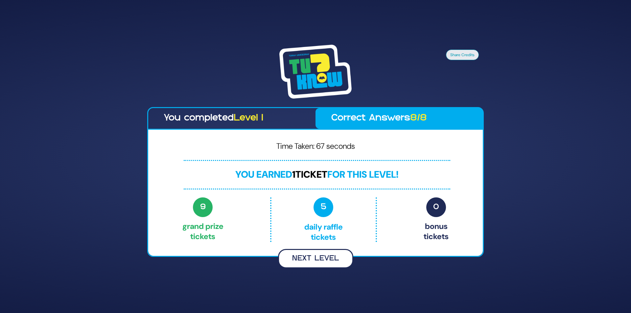
click at [324, 257] on button "Next Level" at bounding box center [315, 258] width 75 height 19
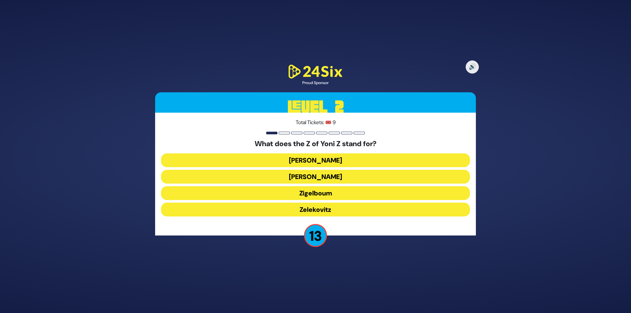
click at [325, 192] on button "Zigelboum" at bounding box center [315, 193] width 309 height 14
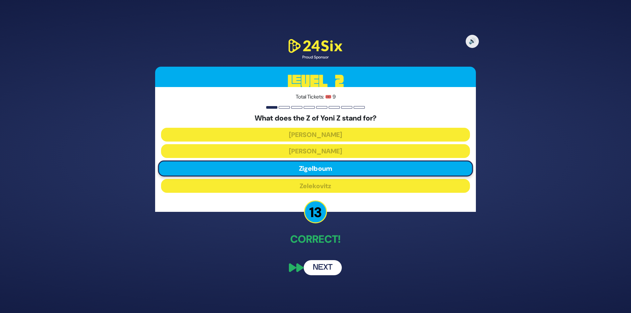
click at [320, 266] on button "Next" at bounding box center [322, 267] width 38 height 15
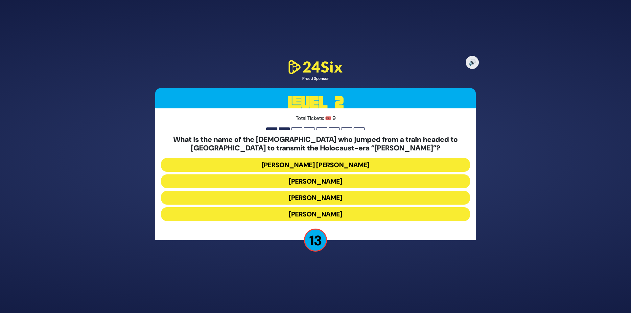
click at [334, 182] on button "Mordechai Fastag" at bounding box center [315, 181] width 309 height 14
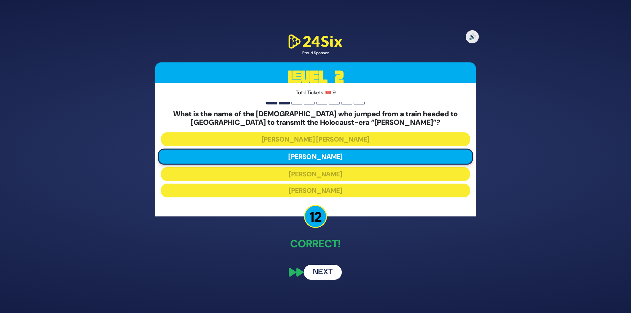
click at [324, 275] on button "Next" at bounding box center [322, 272] width 38 height 15
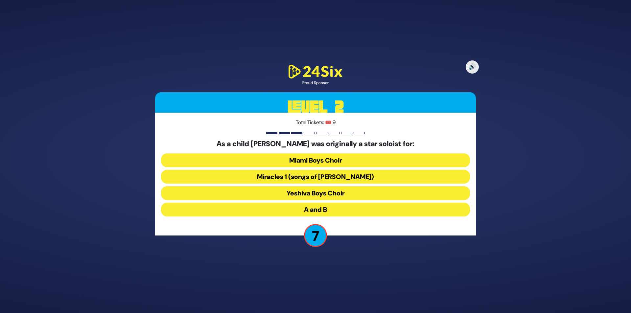
click at [317, 178] on button "Miracles 1 (songs of C. Neuhaus)" at bounding box center [315, 177] width 309 height 14
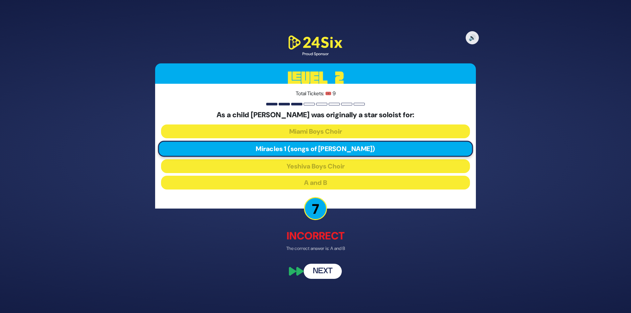
click at [330, 272] on button "Next" at bounding box center [322, 271] width 38 height 15
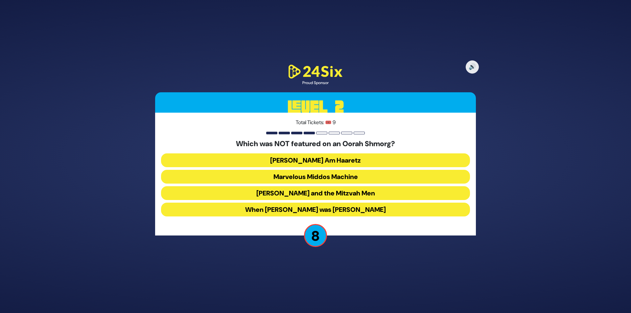
click at [297, 209] on button "When Zeidy was Young" at bounding box center [315, 210] width 309 height 14
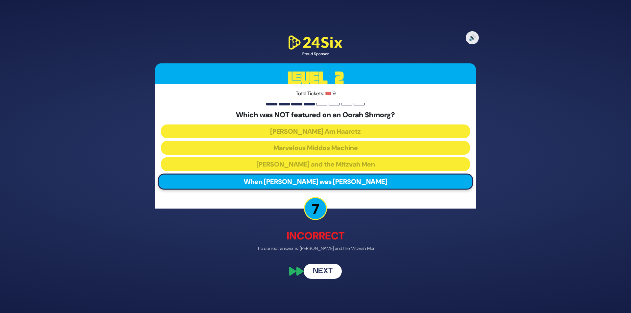
click at [328, 269] on button "Next" at bounding box center [322, 271] width 38 height 15
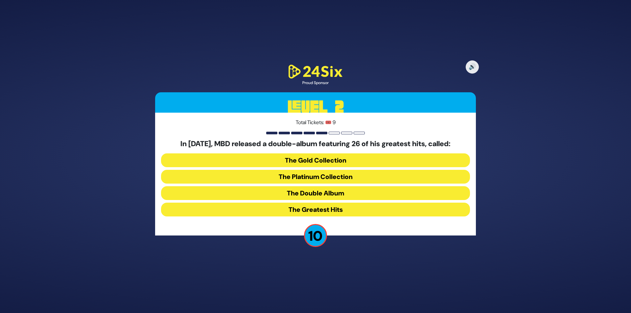
click at [325, 162] on button "The Gold Collection" at bounding box center [315, 160] width 309 height 14
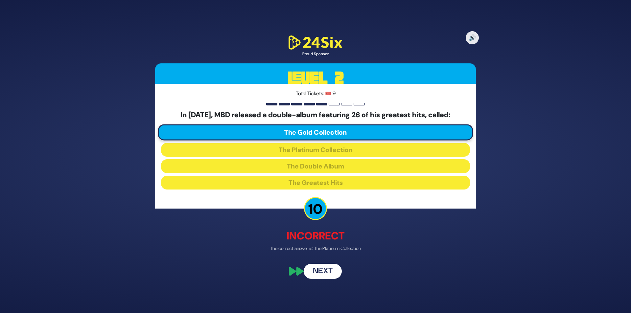
click at [319, 274] on button "Next" at bounding box center [322, 271] width 38 height 15
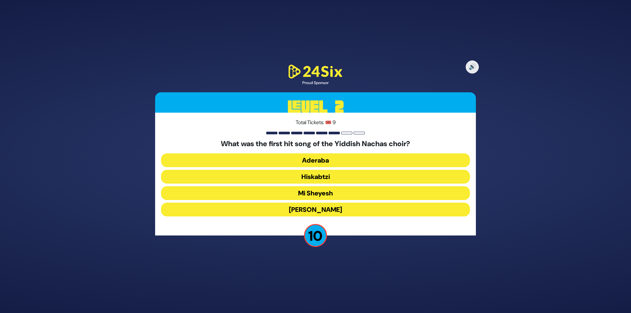
click at [326, 192] on button "Mi Sheyesh" at bounding box center [315, 193] width 309 height 14
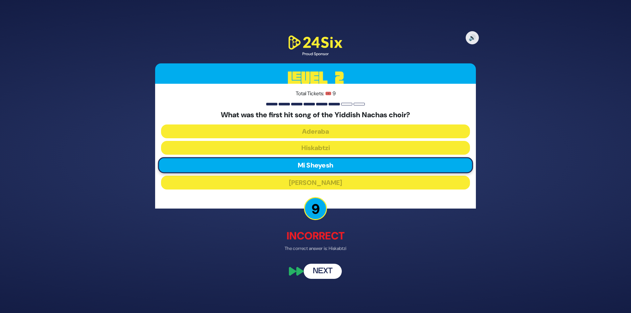
click at [324, 271] on button "Next" at bounding box center [322, 271] width 38 height 15
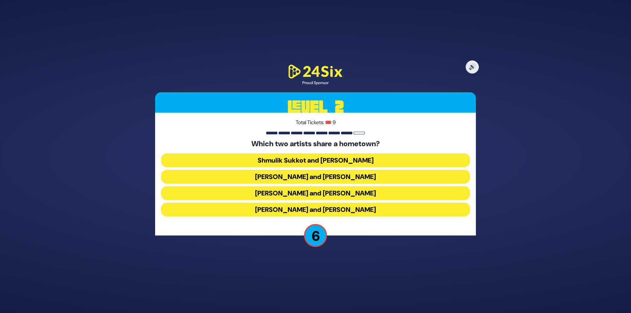
click at [325, 178] on button "Abie Rotenberg and Baruch Levine" at bounding box center [315, 177] width 309 height 14
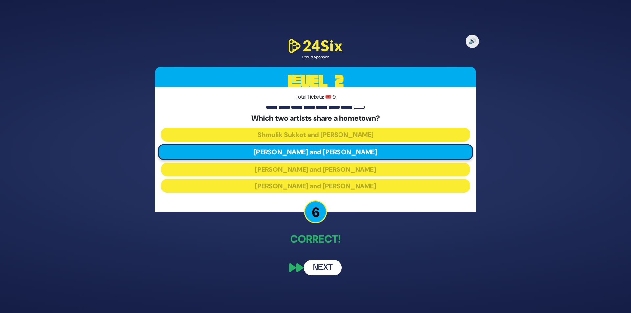
click at [322, 267] on button "Next" at bounding box center [322, 267] width 38 height 15
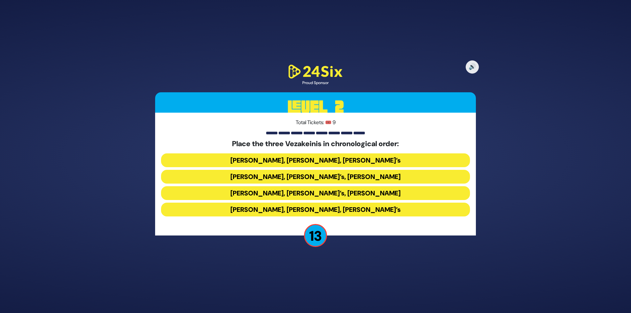
click at [321, 159] on button "Baruch Levine’s, Avraham Fried’s, Bonei Olam’s" at bounding box center [315, 160] width 309 height 14
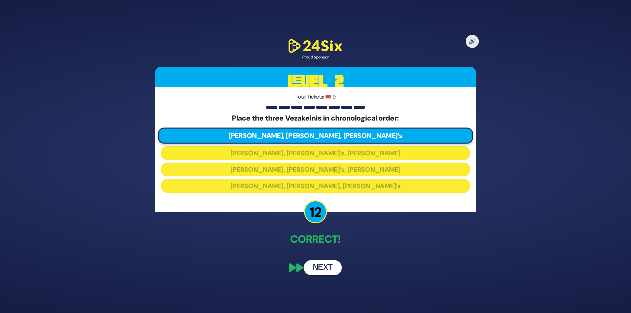
drag, startPoint x: 324, startPoint y: 263, endPoint x: 322, endPoint y: 260, distance: 3.4
click at [323, 263] on button "Next" at bounding box center [322, 267] width 38 height 15
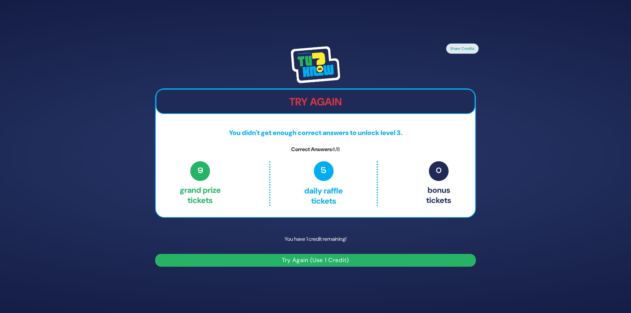
click at [304, 261] on button "Try Again (Use 1 Credit)" at bounding box center [315, 260] width 321 height 13
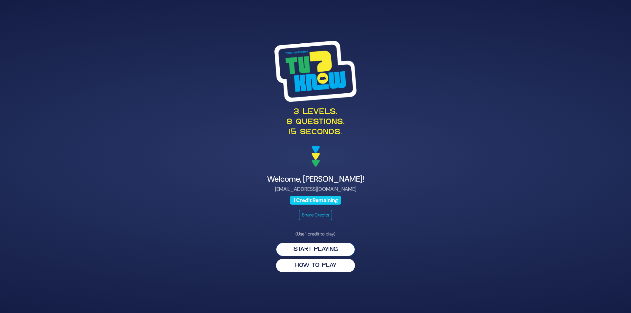
click at [324, 249] on button "Start Playing" at bounding box center [315, 249] width 79 height 13
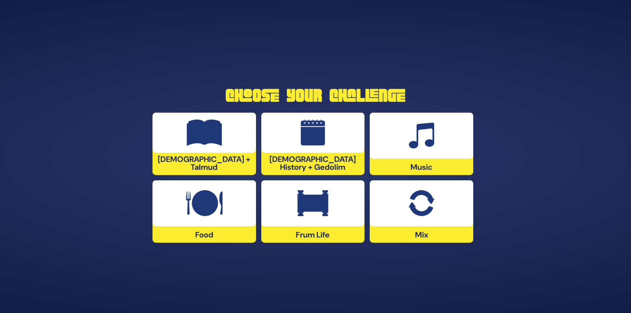
click at [449, 145] on div at bounding box center [420, 136] width 103 height 46
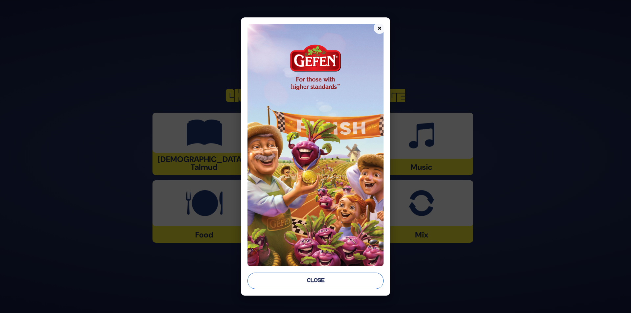
drag, startPoint x: 319, startPoint y: 280, endPoint x: 319, endPoint y: 275, distance: 4.6
click at [319, 278] on button "Close" at bounding box center [315, 281] width 136 height 16
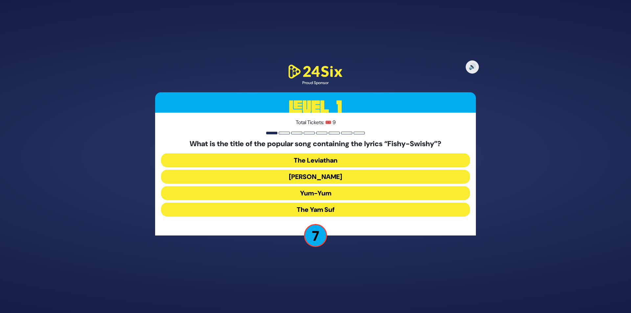
click at [317, 192] on button "Yum-Yum" at bounding box center [315, 193] width 309 height 14
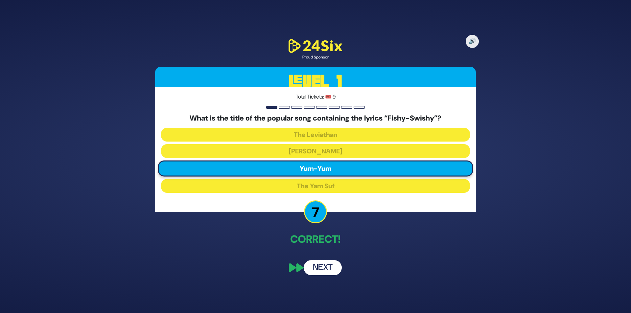
click at [327, 267] on button "Next" at bounding box center [322, 267] width 38 height 15
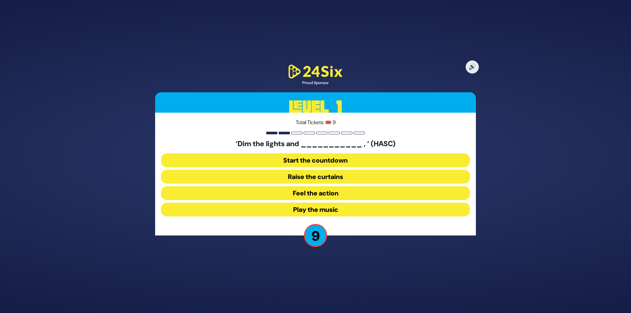
click at [323, 210] on button "Play the music" at bounding box center [315, 210] width 309 height 14
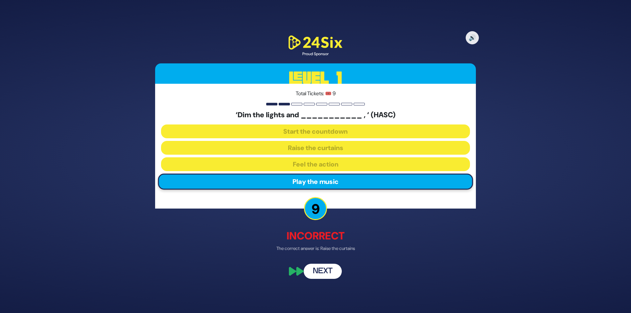
click at [332, 267] on button "Next" at bounding box center [322, 271] width 38 height 15
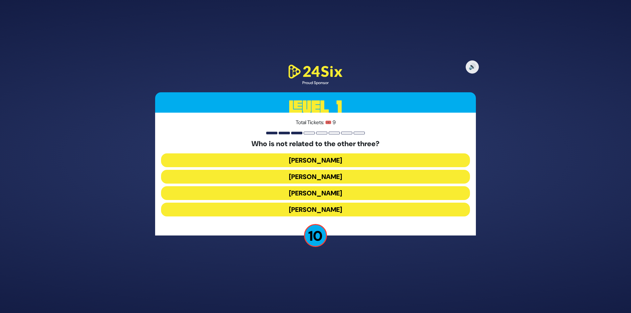
click at [322, 209] on button "[PERSON_NAME]" at bounding box center [315, 210] width 309 height 14
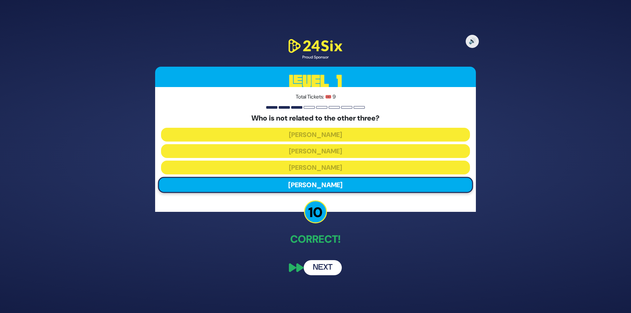
click at [328, 270] on button "Next" at bounding box center [322, 267] width 38 height 15
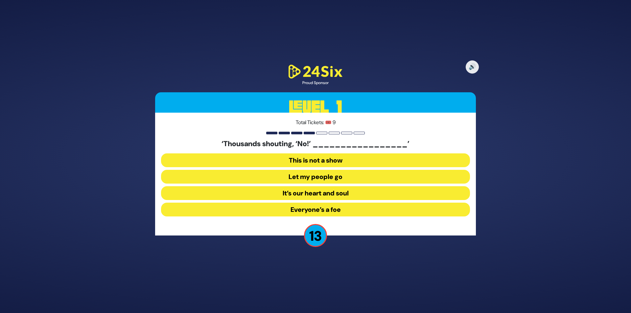
click at [327, 177] on button "Let my people go" at bounding box center [315, 177] width 309 height 14
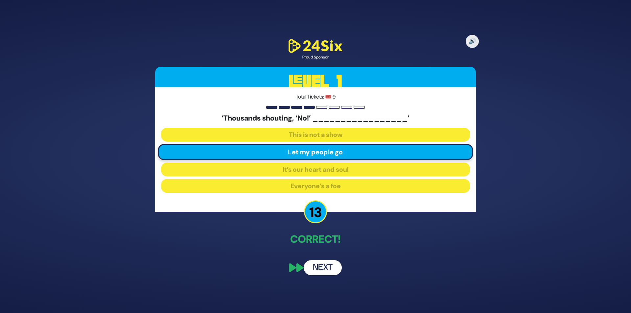
click at [326, 264] on button "Next" at bounding box center [322, 267] width 38 height 15
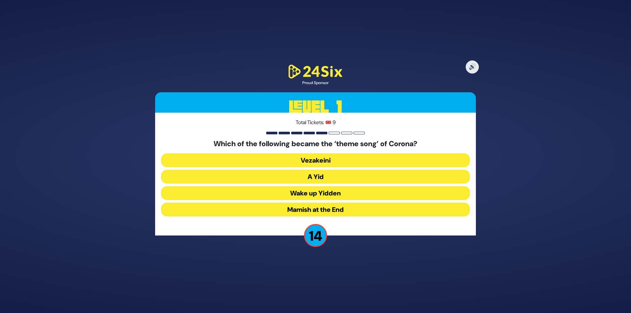
click at [321, 180] on button "A Yid" at bounding box center [315, 177] width 309 height 14
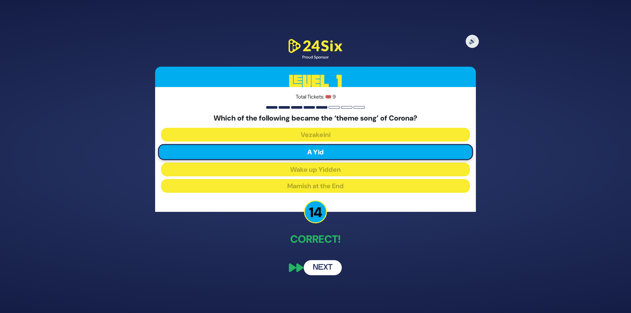
click at [322, 267] on button "Next" at bounding box center [322, 267] width 38 height 15
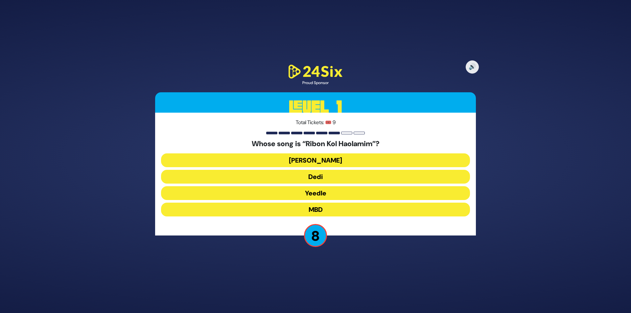
click at [321, 192] on button "Yeedle" at bounding box center [315, 193] width 309 height 14
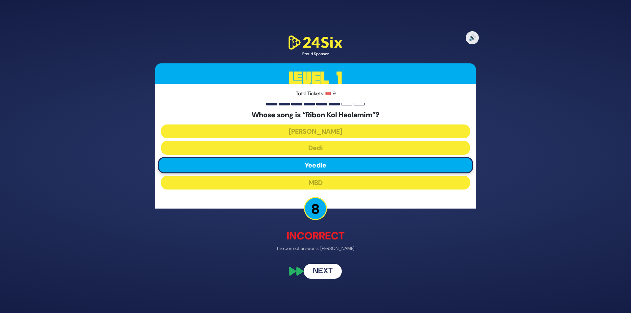
click at [328, 268] on button "Next" at bounding box center [322, 271] width 38 height 15
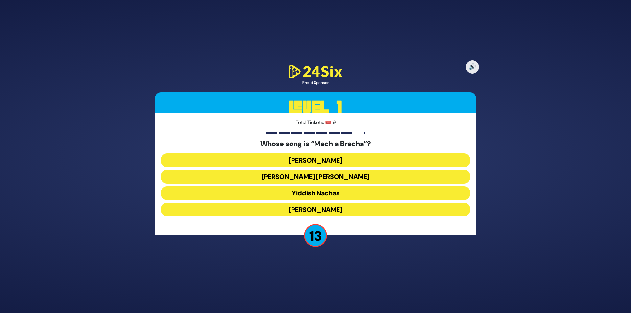
click at [329, 176] on button "[PERSON_NAME] [PERSON_NAME]" at bounding box center [315, 177] width 309 height 14
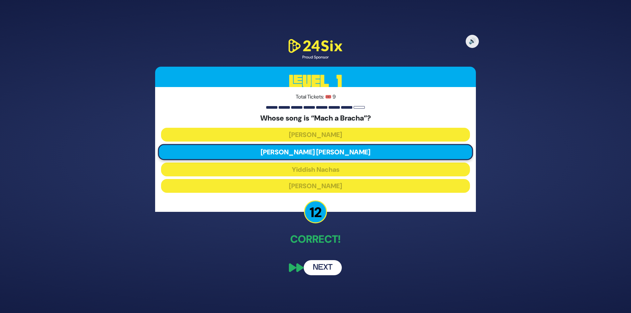
click at [320, 267] on button "Next" at bounding box center [322, 267] width 38 height 15
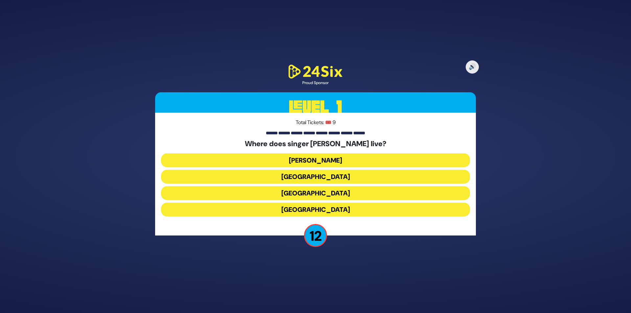
click at [313, 212] on button "[GEOGRAPHIC_DATA]" at bounding box center [315, 210] width 309 height 14
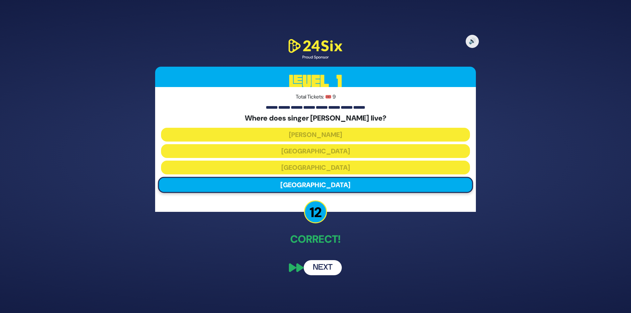
drag, startPoint x: 323, startPoint y: 267, endPoint x: 328, endPoint y: 262, distance: 7.7
click at [322, 267] on button "Next" at bounding box center [322, 267] width 38 height 15
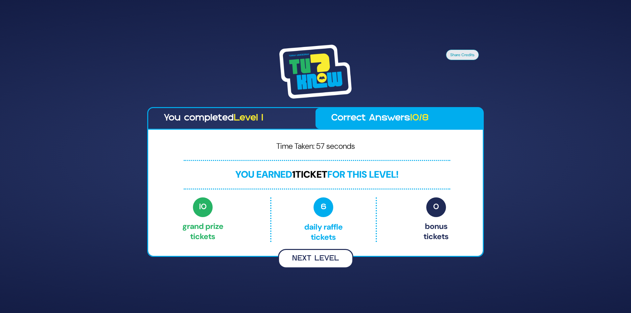
click at [315, 259] on button "Next Level" at bounding box center [315, 258] width 75 height 19
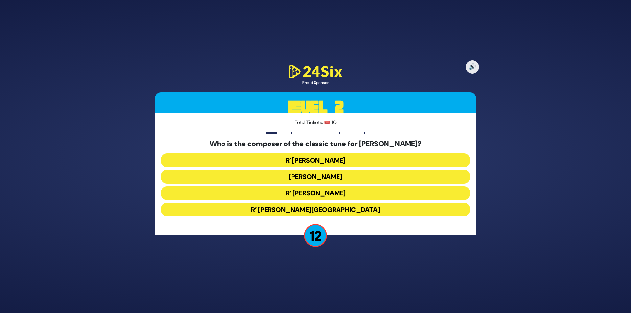
click at [325, 194] on button "R’ [PERSON_NAME]" at bounding box center [315, 193] width 309 height 14
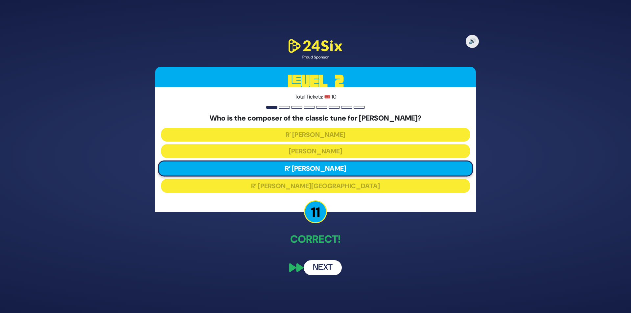
click at [328, 262] on button "Next" at bounding box center [322, 267] width 38 height 15
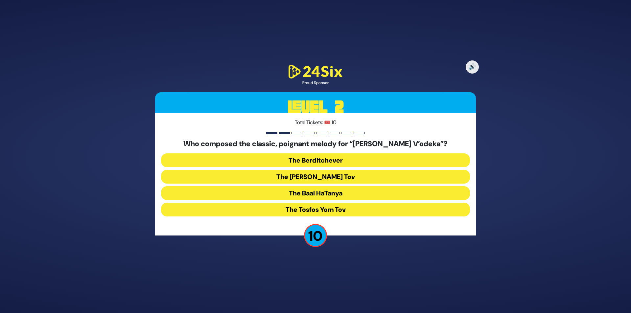
click at [334, 192] on button "The Baal HaTanya" at bounding box center [315, 193] width 309 height 14
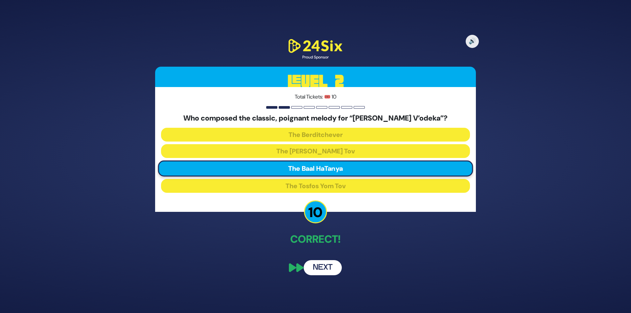
click at [325, 265] on button "Next" at bounding box center [322, 267] width 38 height 15
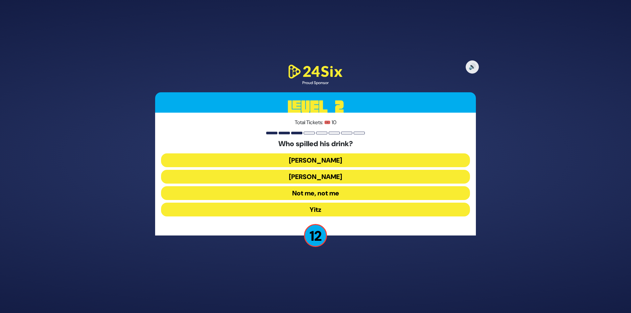
click at [323, 160] on button "[PERSON_NAME]" at bounding box center [315, 160] width 309 height 14
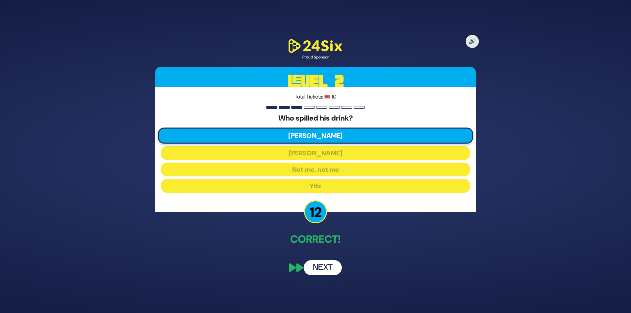
drag, startPoint x: 323, startPoint y: 266, endPoint x: 325, endPoint y: 258, distance: 8.4
click at [323, 266] on button "Next" at bounding box center [322, 267] width 38 height 15
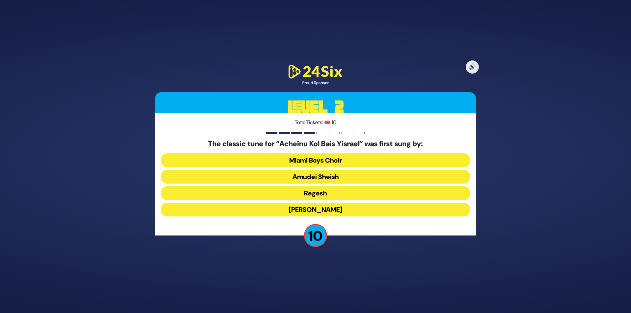
click at [317, 208] on button "[PERSON_NAME]" at bounding box center [315, 210] width 309 height 14
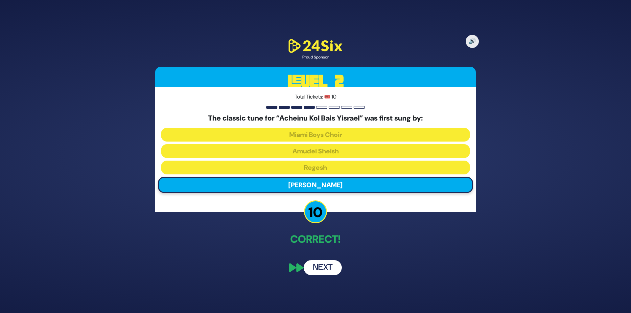
click at [324, 265] on button "Next" at bounding box center [322, 267] width 38 height 15
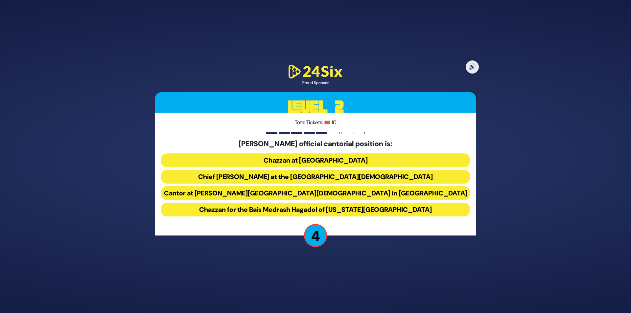
click at [348, 158] on button "Chazzan at [GEOGRAPHIC_DATA]" at bounding box center [315, 160] width 309 height 14
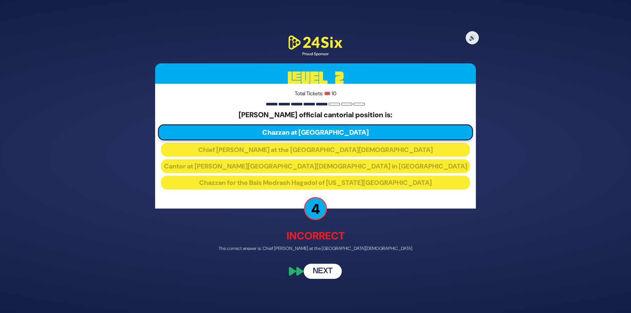
click at [321, 273] on button "Next" at bounding box center [322, 271] width 38 height 15
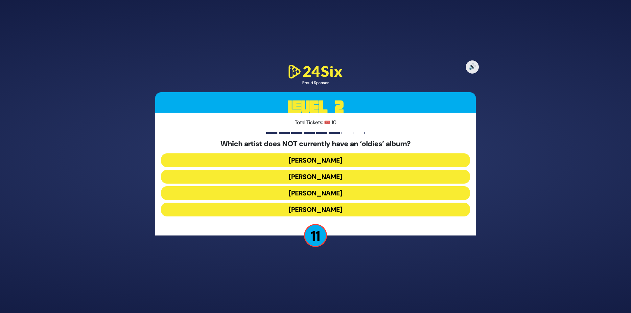
click at [325, 175] on button "[PERSON_NAME]" at bounding box center [315, 177] width 309 height 14
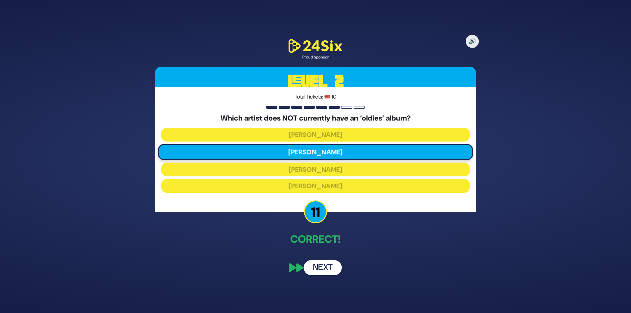
click at [326, 266] on button "Next" at bounding box center [322, 267] width 38 height 15
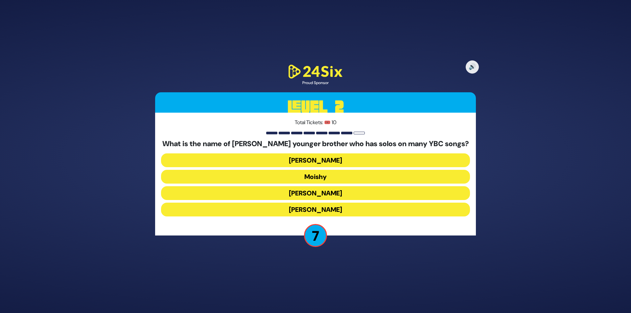
click at [324, 175] on button "Moishy" at bounding box center [315, 177] width 309 height 14
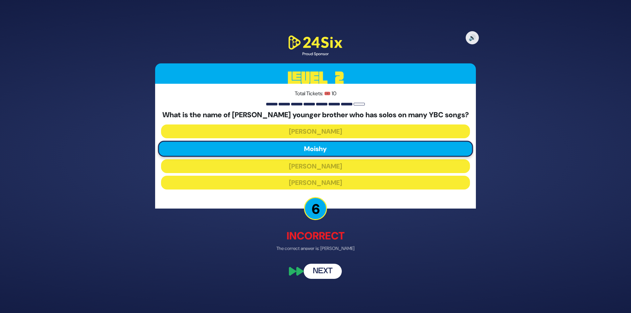
click at [326, 270] on button "Next" at bounding box center [322, 271] width 38 height 15
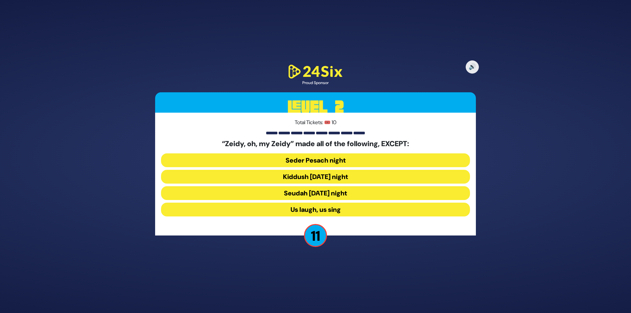
click at [316, 192] on button "Seudah [DATE] night" at bounding box center [315, 193] width 309 height 14
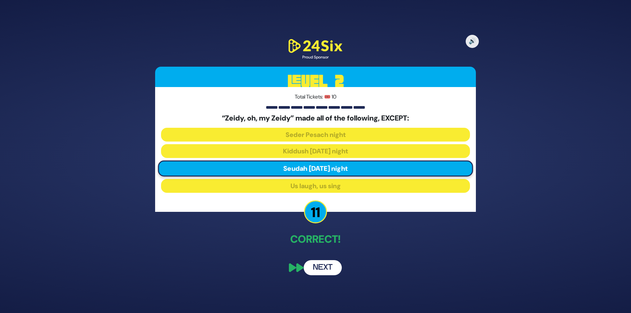
click at [324, 267] on button "Next" at bounding box center [322, 267] width 38 height 15
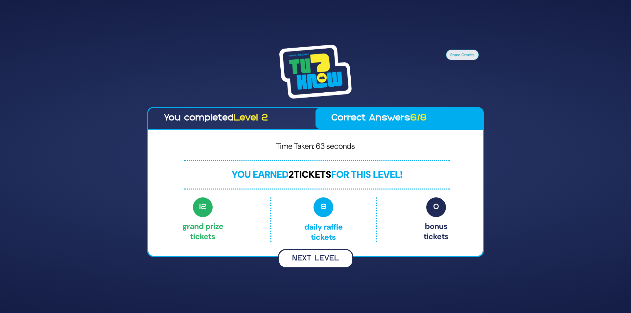
click at [328, 257] on button "Next Level" at bounding box center [315, 258] width 75 height 19
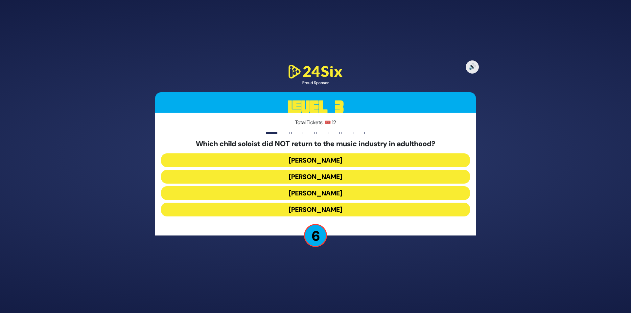
click at [326, 192] on button "[PERSON_NAME]" at bounding box center [315, 193] width 309 height 14
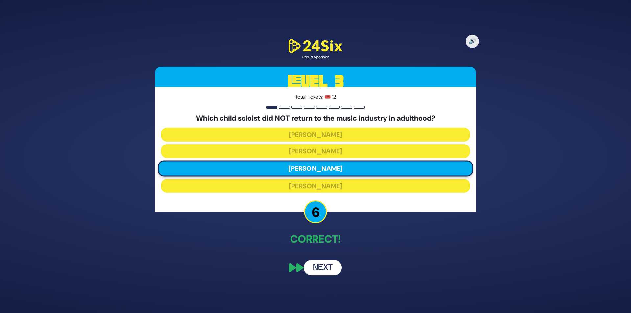
click at [328, 267] on button "Next" at bounding box center [322, 267] width 38 height 15
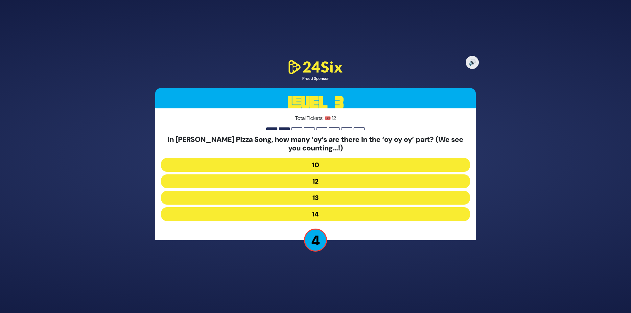
click at [282, 200] on button "13" at bounding box center [315, 198] width 309 height 14
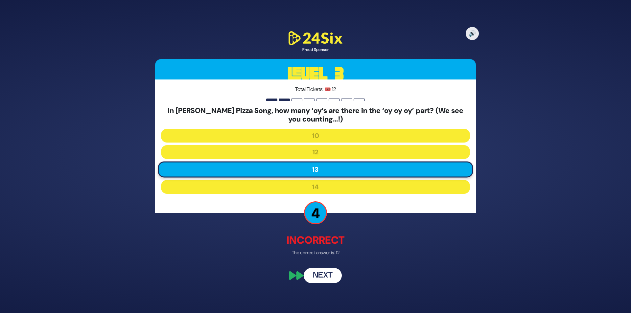
click at [332, 275] on button "Next" at bounding box center [322, 275] width 38 height 15
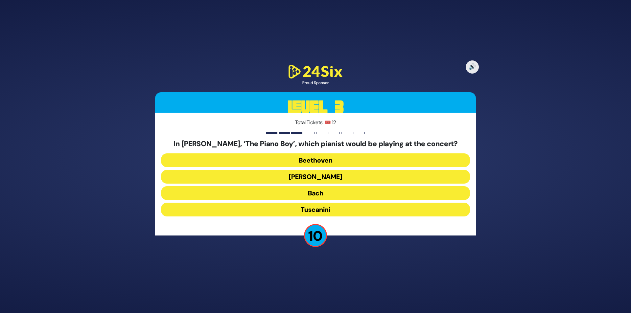
click at [327, 176] on button "[PERSON_NAME]" at bounding box center [315, 177] width 309 height 14
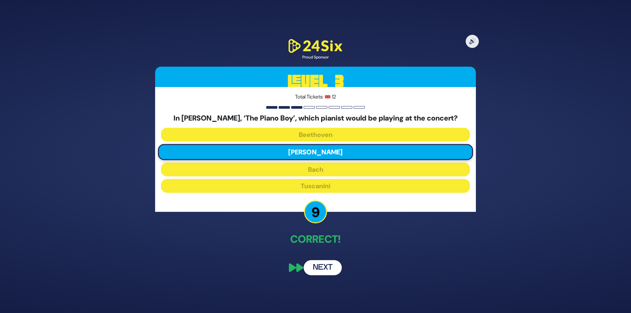
click at [328, 268] on button "Next" at bounding box center [322, 267] width 38 height 15
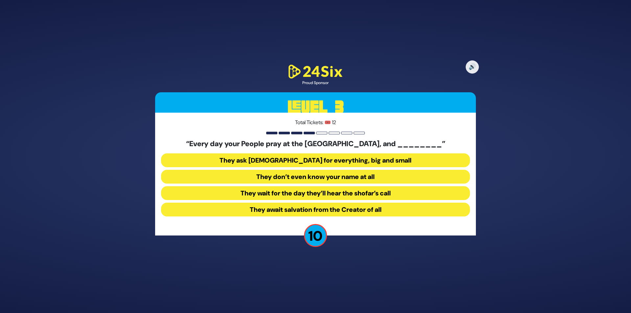
click at [340, 178] on button "They don’t even know your name at all" at bounding box center [315, 177] width 309 height 14
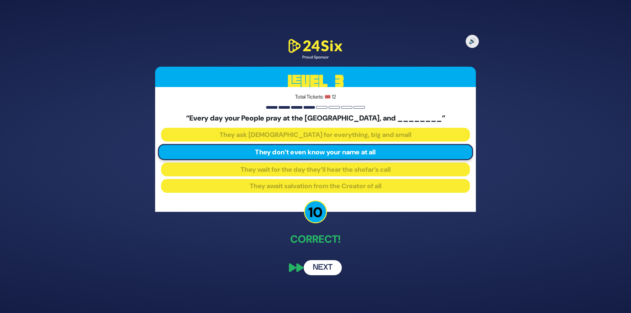
drag, startPoint x: 324, startPoint y: 269, endPoint x: 323, endPoint y: 243, distance: 26.0
click at [323, 268] on button "Next" at bounding box center [322, 267] width 38 height 15
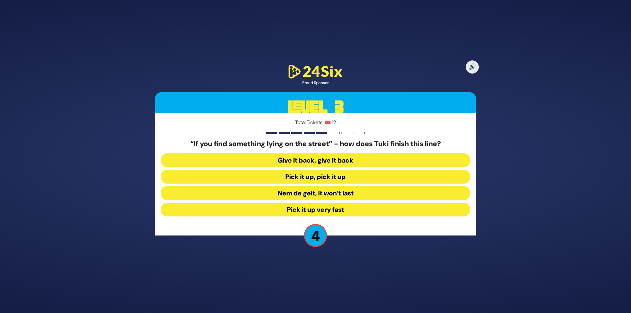
click at [319, 177] on button "Pick it up, pick it up" at bounding box center [315, 177] width 309 height 14
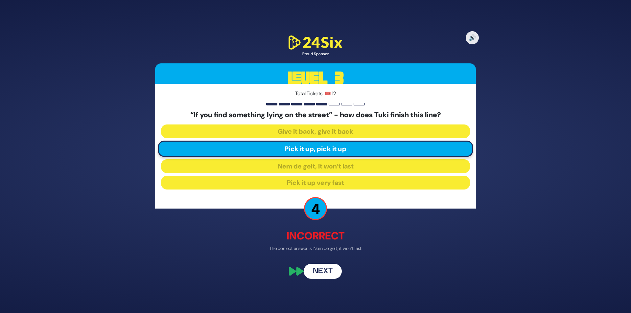
click at [323, 268] on button "Next" at bounding box center [322, 271] width 38 height 15
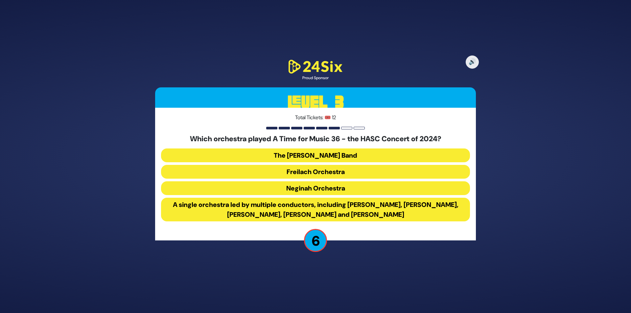
click at [317, 156] on button "The [PERSON_NAME] Band" at bounding box center [315, 155] width 309 height 14
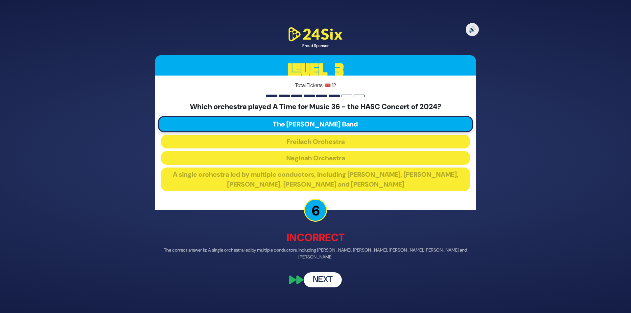
click at [319, 280] on button "Next" at bounding box center [322, 279] width 38 height 15
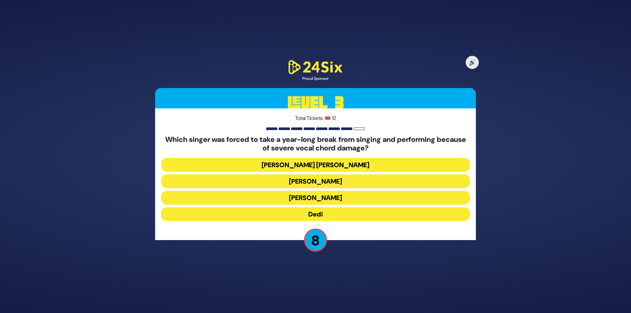
click at [319, 211] on button "Dedi" at bounding box center [315, 214] width 309 height 14
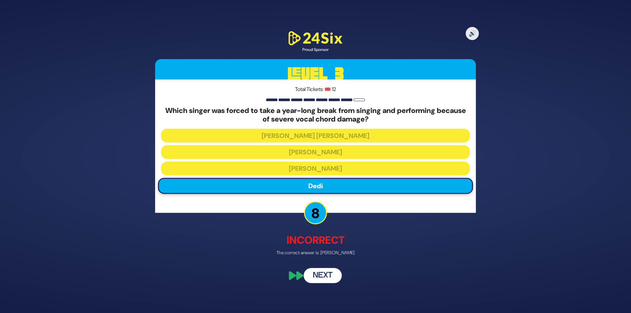
click at [331, 274] on button "Next" at bounding box center [322, 275] width 38 height 15
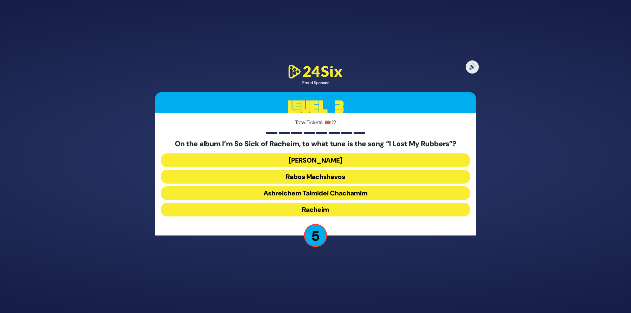
click at [325, 210] on button "Racheim" at bounding box center [315, 210] width 309 height 14
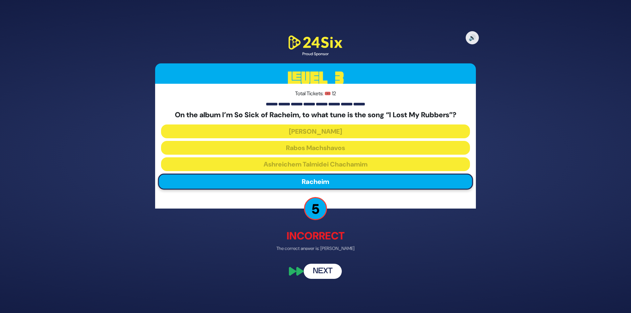
click at [325, 270] on button "Next" at bounding box center [322, 271] width 38 height 15
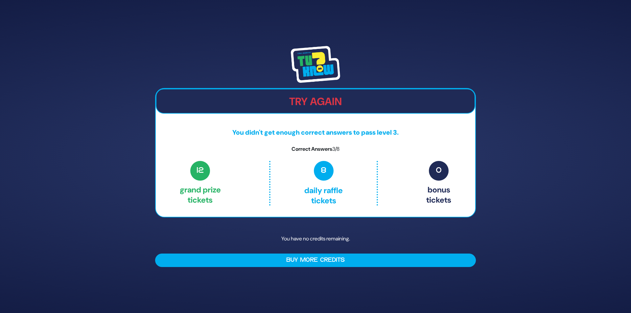
click at [406, 36] on div "Try Again You didn't get enough correct answers to pass level 3. Correct Answer…" at bounding box center [315, 156] width 631 height 313
